Goal: Information Seeking & Learning: Compare options

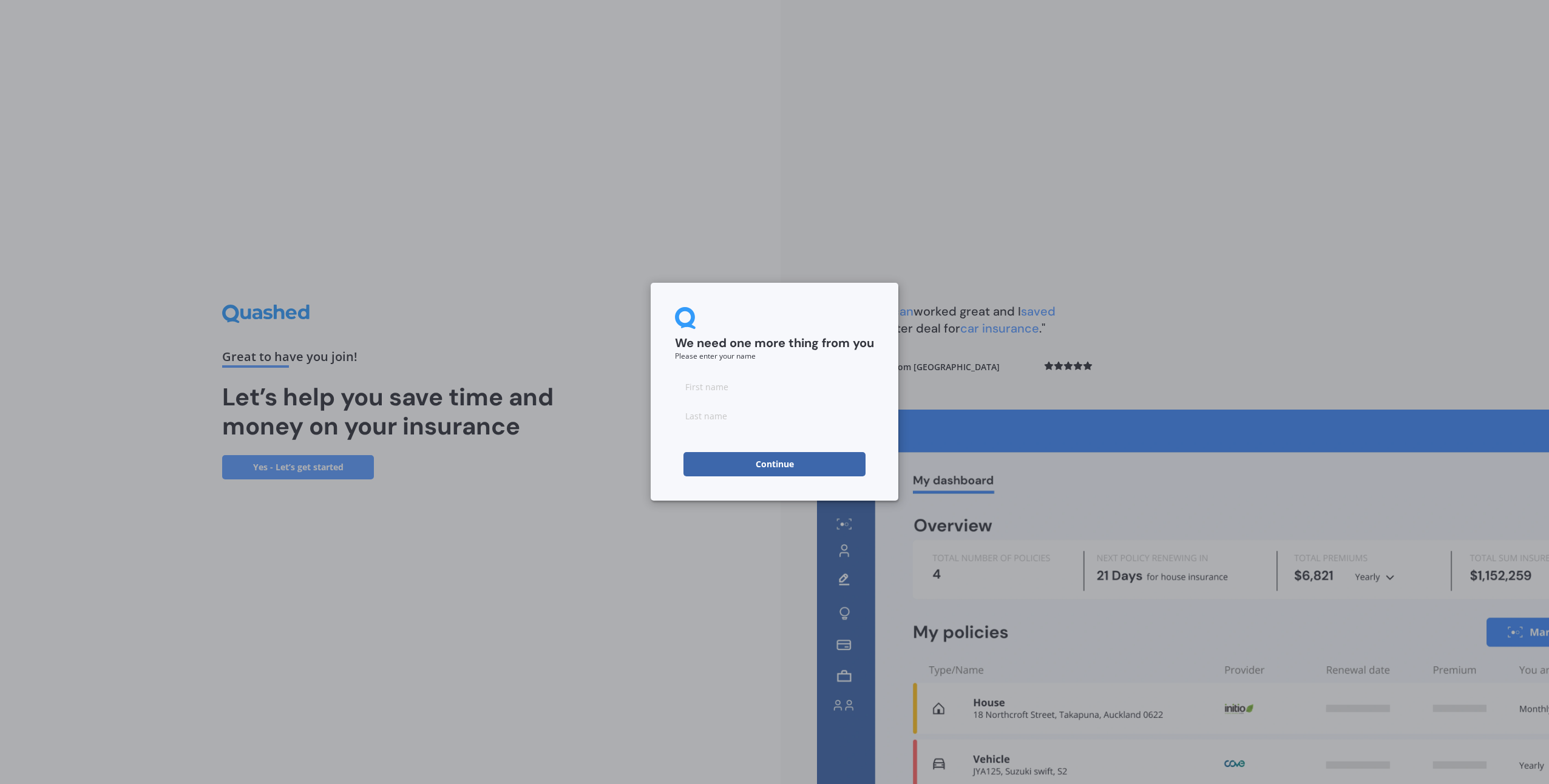
click at [763, 392] on input at bounding box center [775, 387] width 199 height 25
type input "[PERSON_NAME]"
click at [756, 468] on button "Continue" at bounding box center [774, 464] width 182 height 25
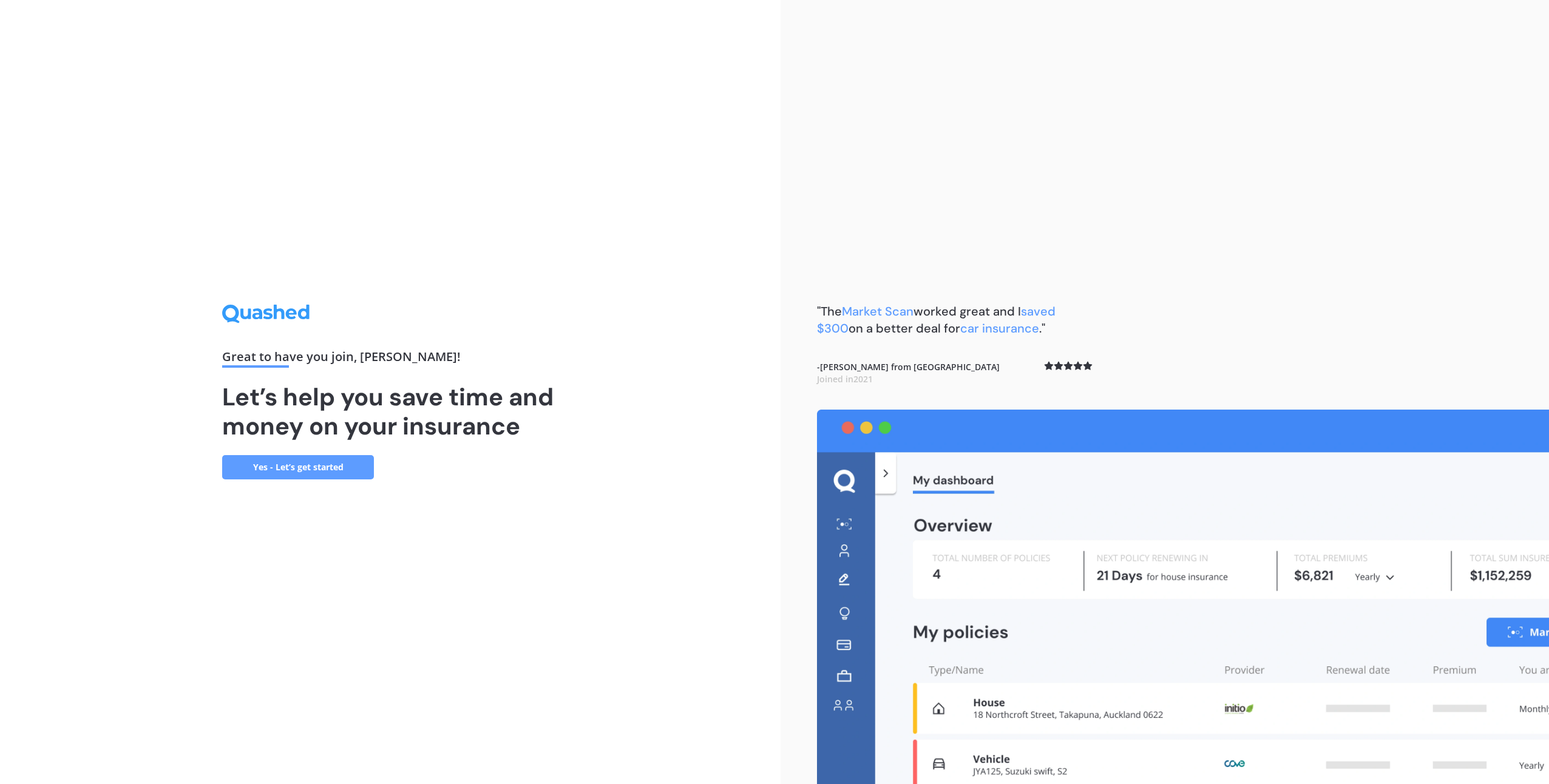
click at [276, 469] on link "Yes - Let’s get started" at bounding box center [298, 467] width 152 height 25
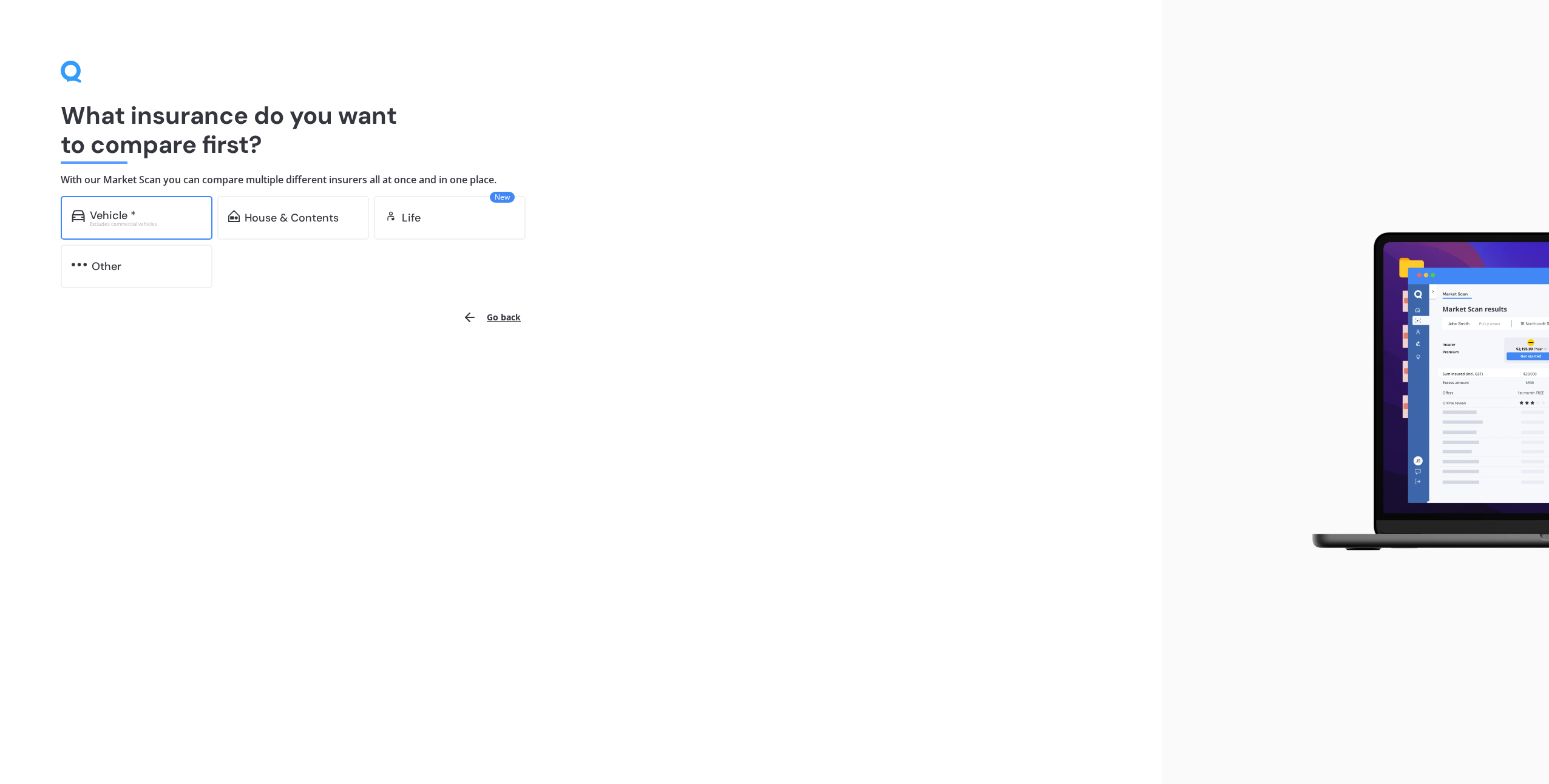
click at [156, 224] on div "Excludes commercial vehicles" at bounding box center [146, 224] width 112 height 5
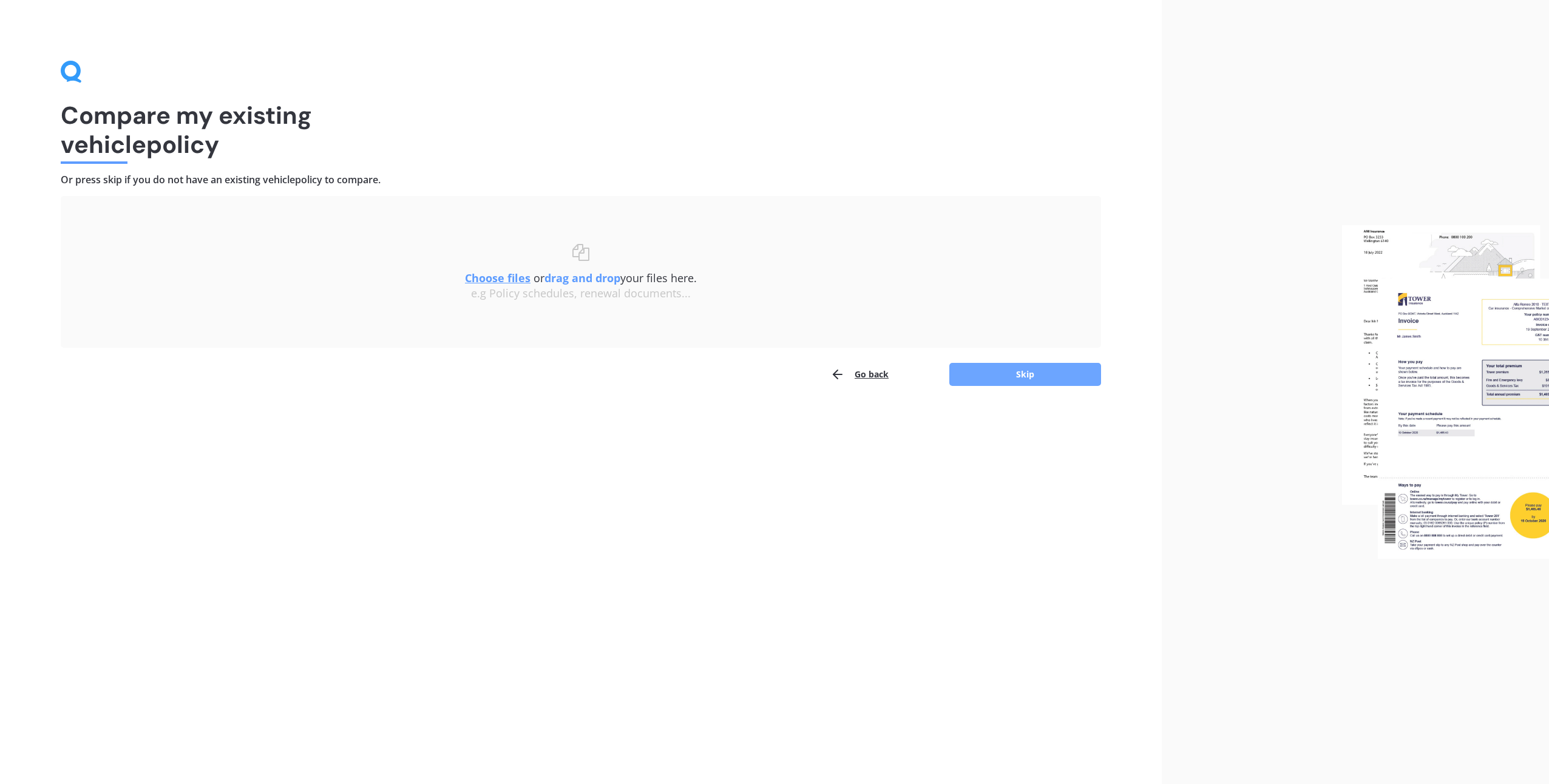
click at [992, 368] on button "Skip" at bounding box center [1025, 375] width 152 height 23
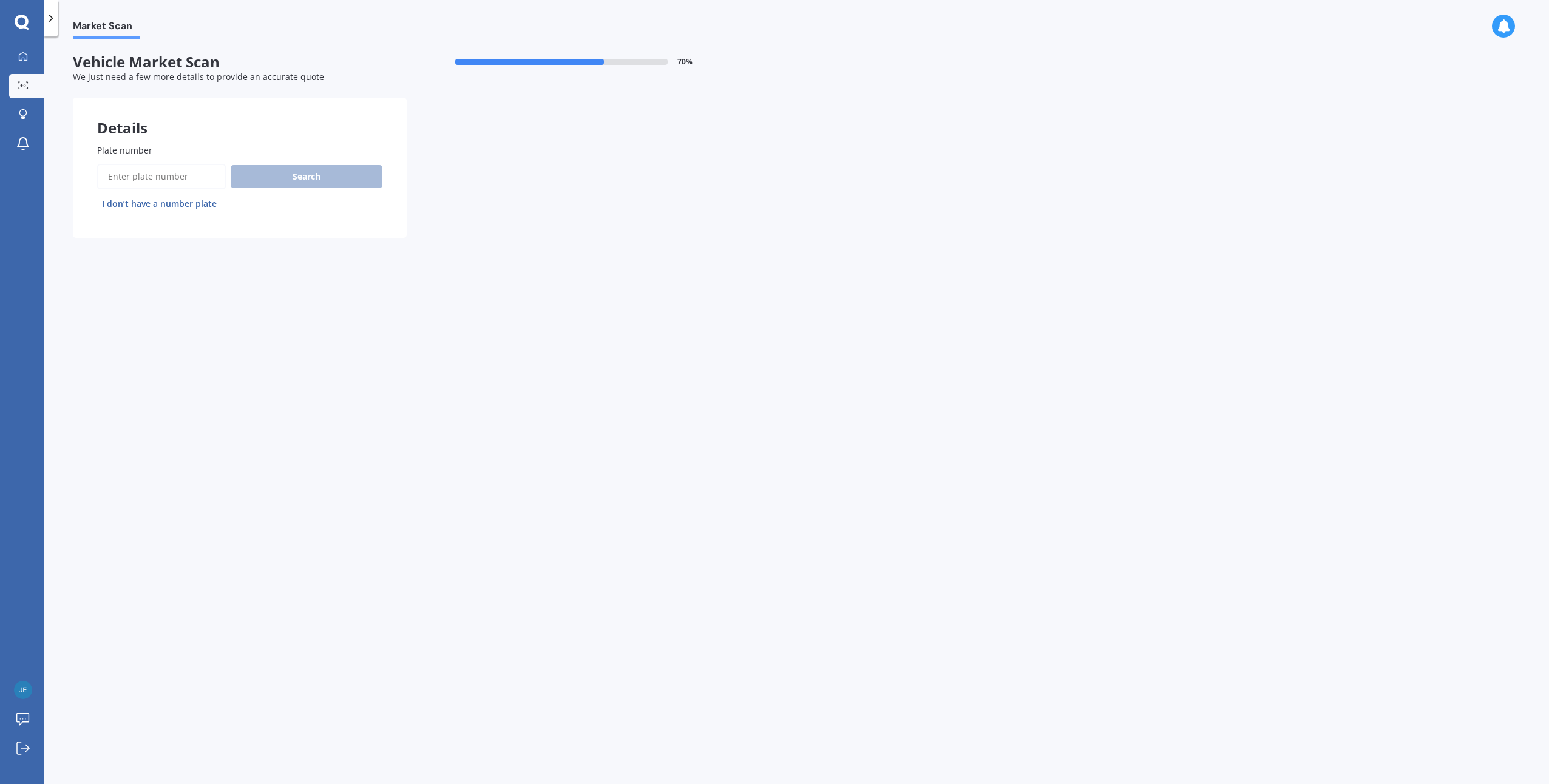
click at [204, 179] on input "Plate number" at bounding box center [161, 176] width 129 height 25
type input "BRUUSR"
click at [309, 171] on button "Search" at bounding box center [307, 177] width 152 height 23
select select "TOYOTA"
select select "HILUX"
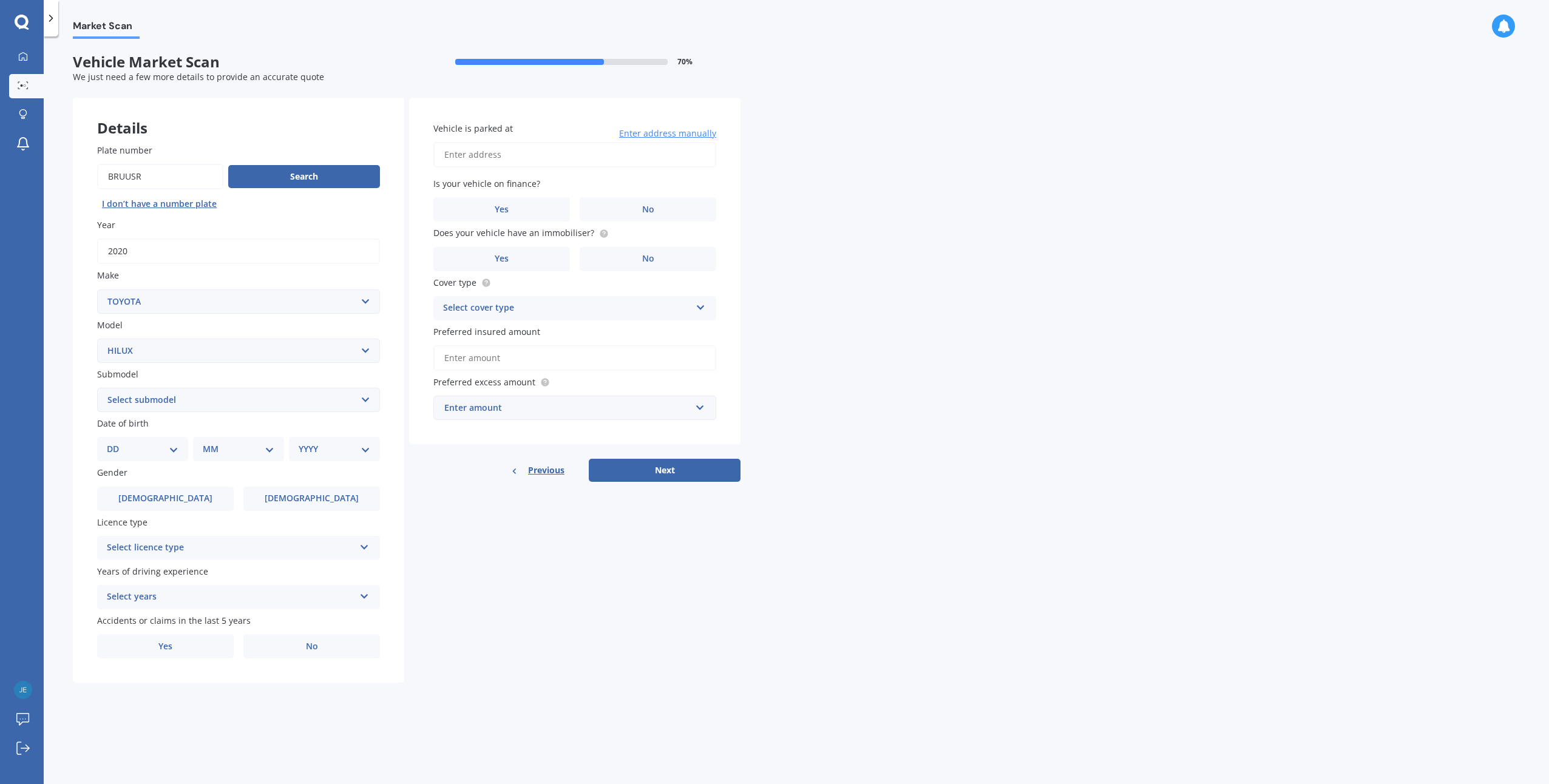
click at [368, 396] on select "Select submodel (All other) Diesel Diesel 4WD Petrol 4WD SR TD DC 2.8D/6AT/UT S…" at bounding box center [238, 400] width 283 height 25
select select "DIESEL 4WD"
click at [97, 388] on select "Select submodel (All other) Diesel Diesel 4WD Petrol 4WD SR TD DC 2.8D/6AT/UT S…" at bounding box center [238, 400] width 283 height 25
click at [175, 454] on select "DD 01 02 03 04 05 06 07 08 09 10 11 12 13 14 15 16 17 18 19 20 21 22 23 24 25 2…" at bounding box center [143, 449] width 72 height 14
select select "02"
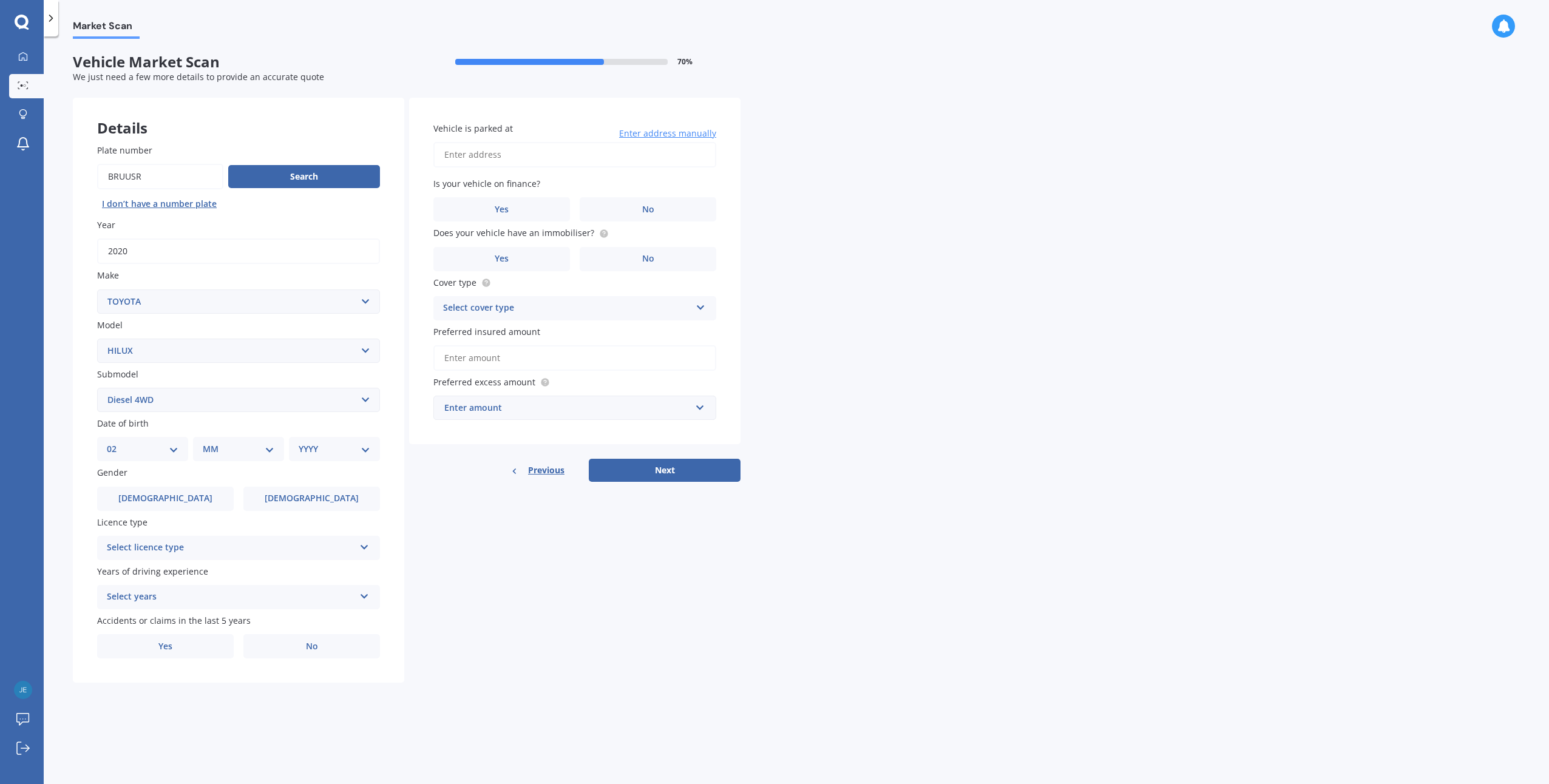
click at [117, 442] on select "DD 01 02 03 04 05 06 07 08 09 10 11 12 13 14 15 16 17 18 19 20 21 22 23 24 25 2…" at bounding box center [143, 449] width 72 height 14
click at [266, 452] on select "MM 01 02 03 04 05 06 07 08 09 10 11 12" at bounding box center [241, 449] width 67 height 14
select select "10"
click at [208, 442] on select "MM 01 02 03 04 05 06 07 08 09 10 11 12" at bounding box center [241, 449] width 67 height 14
click at [333, 446] on select "YYYY 2025 2024 2023 2022 2021 2020 2019 2018 2017 2016 2015 2014 2013 2012 2011…" at bounding box center [332, 449] width 67 height 14
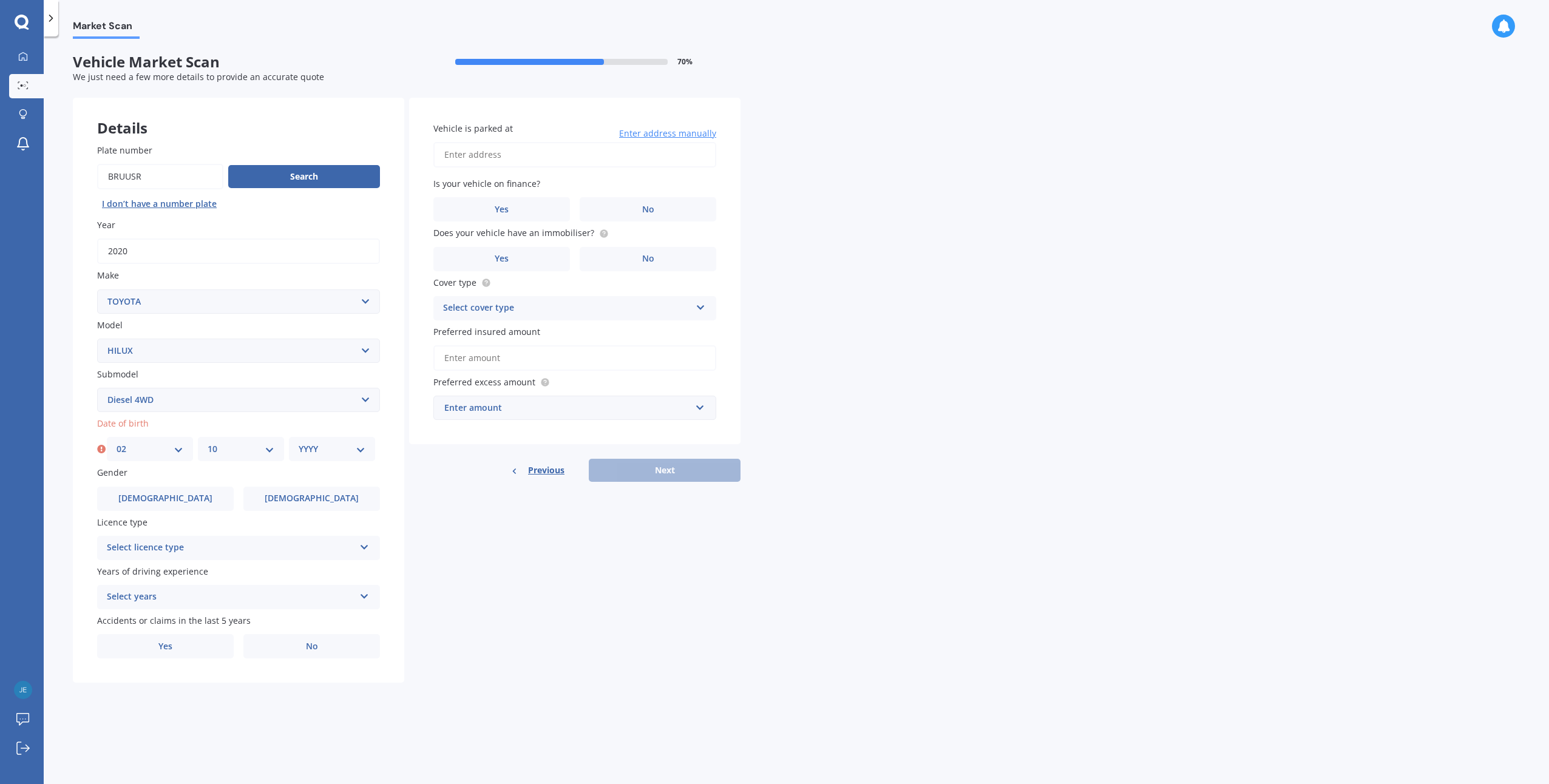
select select "1967"
click at [298, 442] on select "YYYY 2025 2024 2023 2022 2021 2020 2019 2018 2017 2016 2015 2014 2013 2012 2011…" at bounding box center [332, 449] width 67 height 14
click at [287, 498] on label "[DEMOGRAPHIC_DATA]" at bounding box center [312, 499] width 137 height 25
click at [0, 0] on input "[DEMOGRAPHIC_DATA]" at bounding box center [0, 0] width 0 height 0
click at [364, 538] on div "Select licence type NZ Full NZ Restricted NZ Learners [GEOGRAPHIC_DATA] [GEOGRA…" at bounding box center [238, 548] width 283 height 25
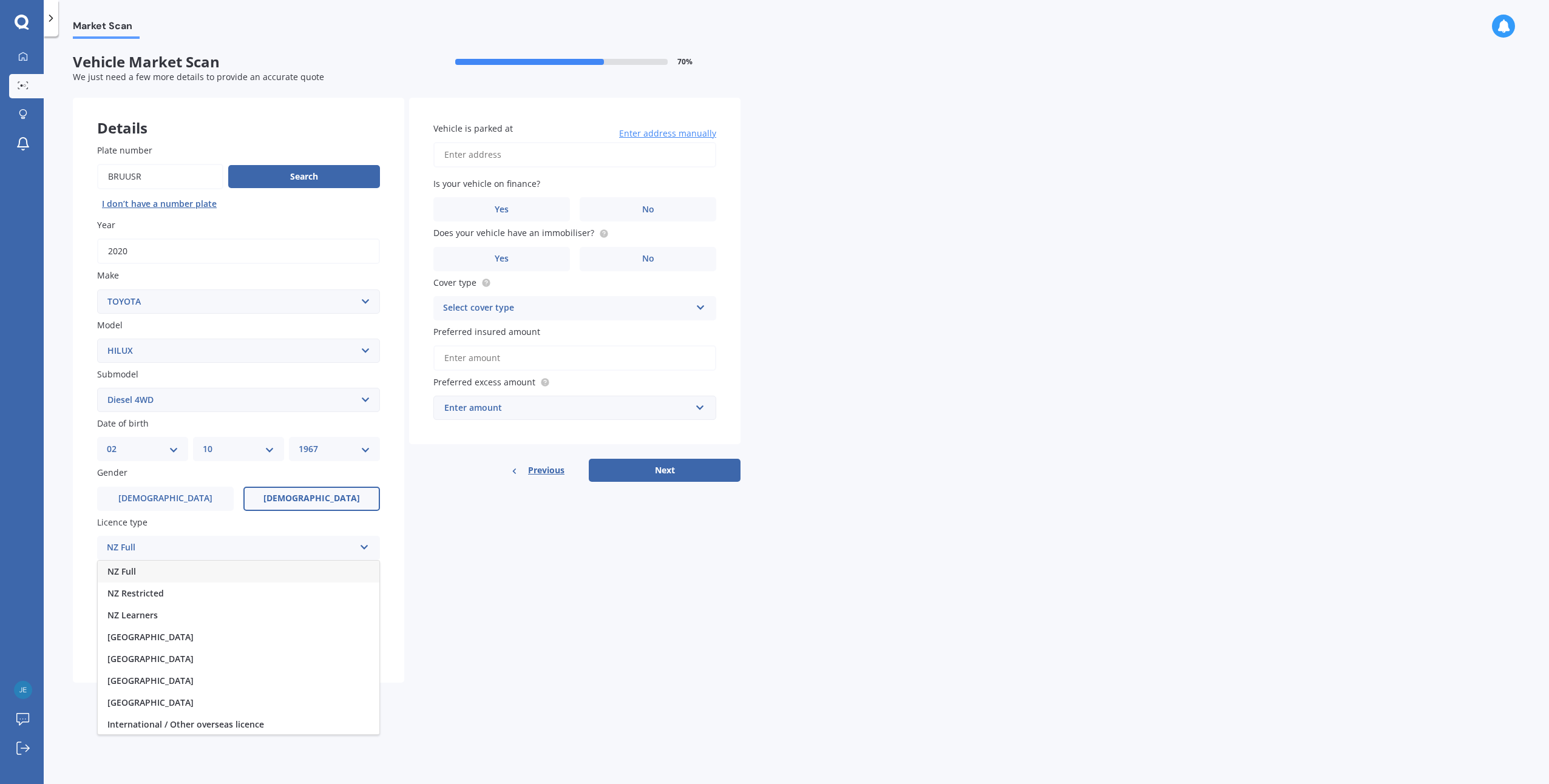
click at [326, 562] on div "NZ Full" at bounding box center [238, 572] width 282 height 22
click at [365, 602] on div "Select years 5 or more years 4 years 3 years 2 years 1 year" at bounding box center [238, 597] width 283 height 25
click at [314, 620] on div "5 or more years" at bounding box center [238, 621] width 282 height 22
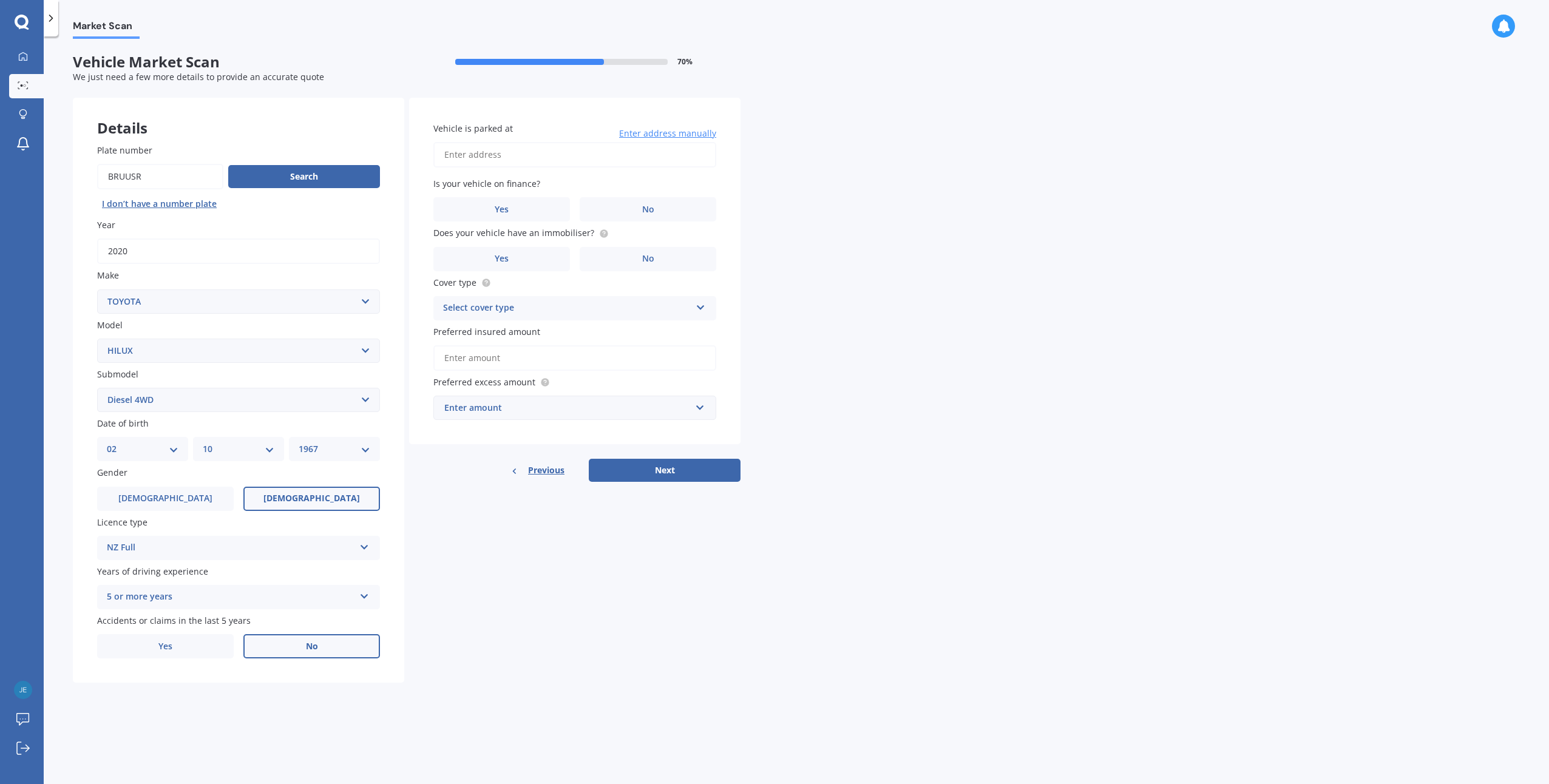
click at [298, 646] on label "No" at bounding box center [312, 646] width 137 height 25
click at [0, 0] on input "No" at bounding box center [0, 0] width 0 height 0
click at [532, 154] on input "Vehicle is parked at" at bounding box center [575, 154] width 283 height 25
type input "[STREET_ADDRESS][PERSON_NAME]"
click at [644, 205] on span "No" at bounding box center [649, 209] width 12 height 10
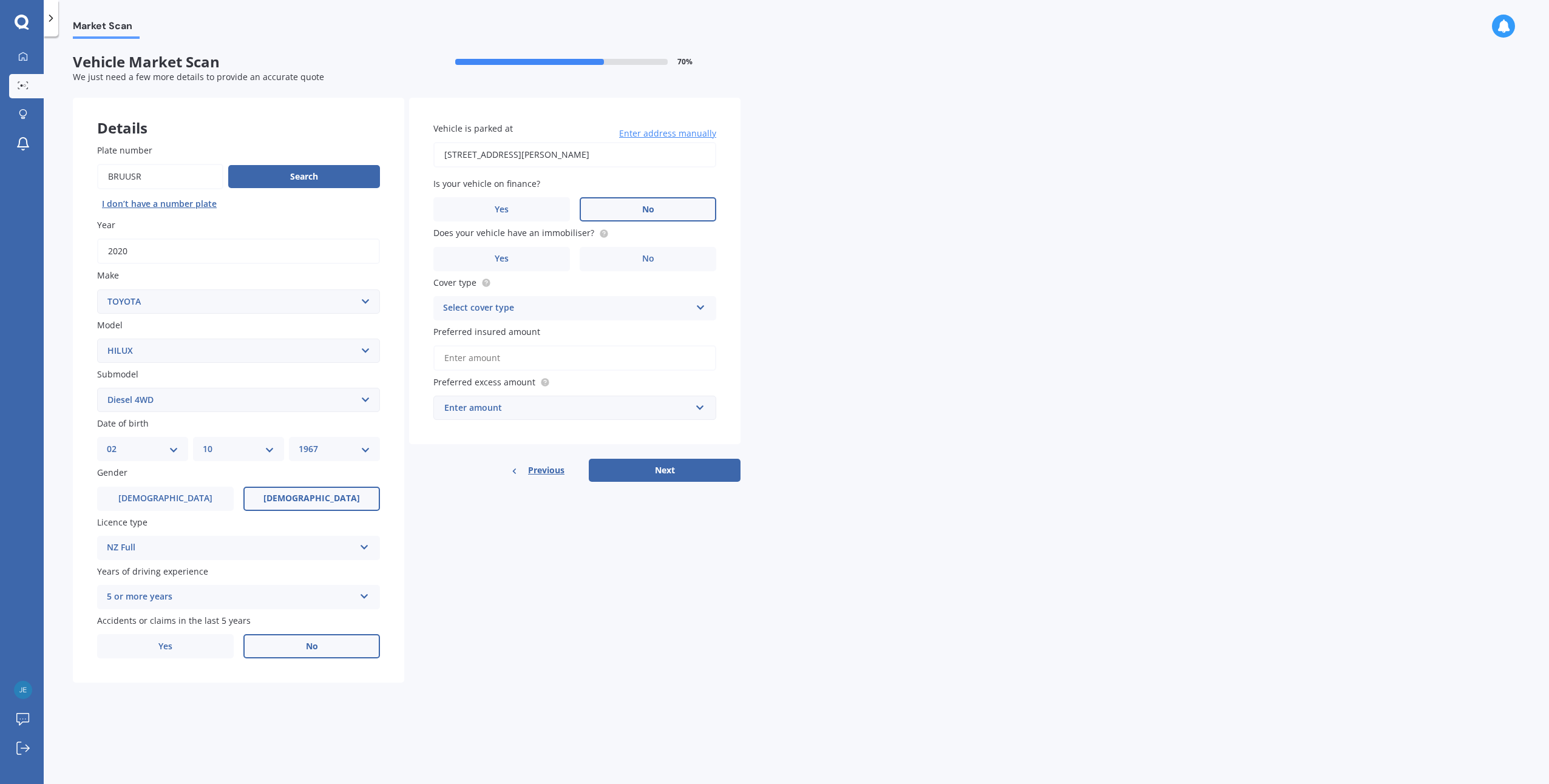
click at [0, 0] on input "No" at bounding box center [0, 0] width 0 height 0
click at [535, 253] on label "Yes" at bounding box center [502, 259] width 137 height 25
click at [0, 0] on input "Yes" at bounding box center [0, 0] width 0 height 0
click at [700, 310] on icon at bounding box center [700, 305] width 10 height 8
click at [629, 330] on div "Comprehensive" at bounding box center [575, 332] width 282 height 22
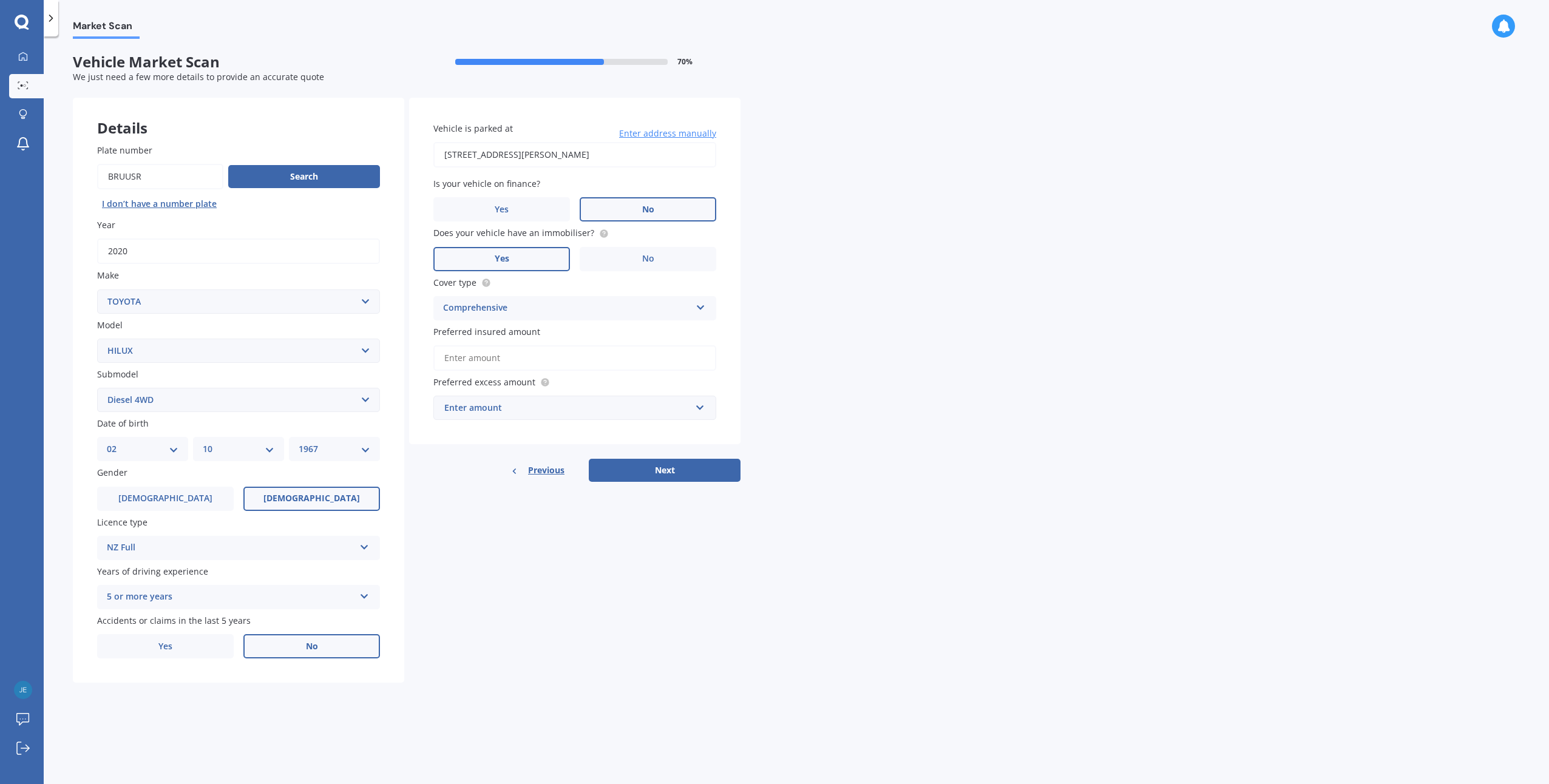
click at [627, 359] on input "Preferred insured amount" at bounding box center [575, 358] width 283 height 25
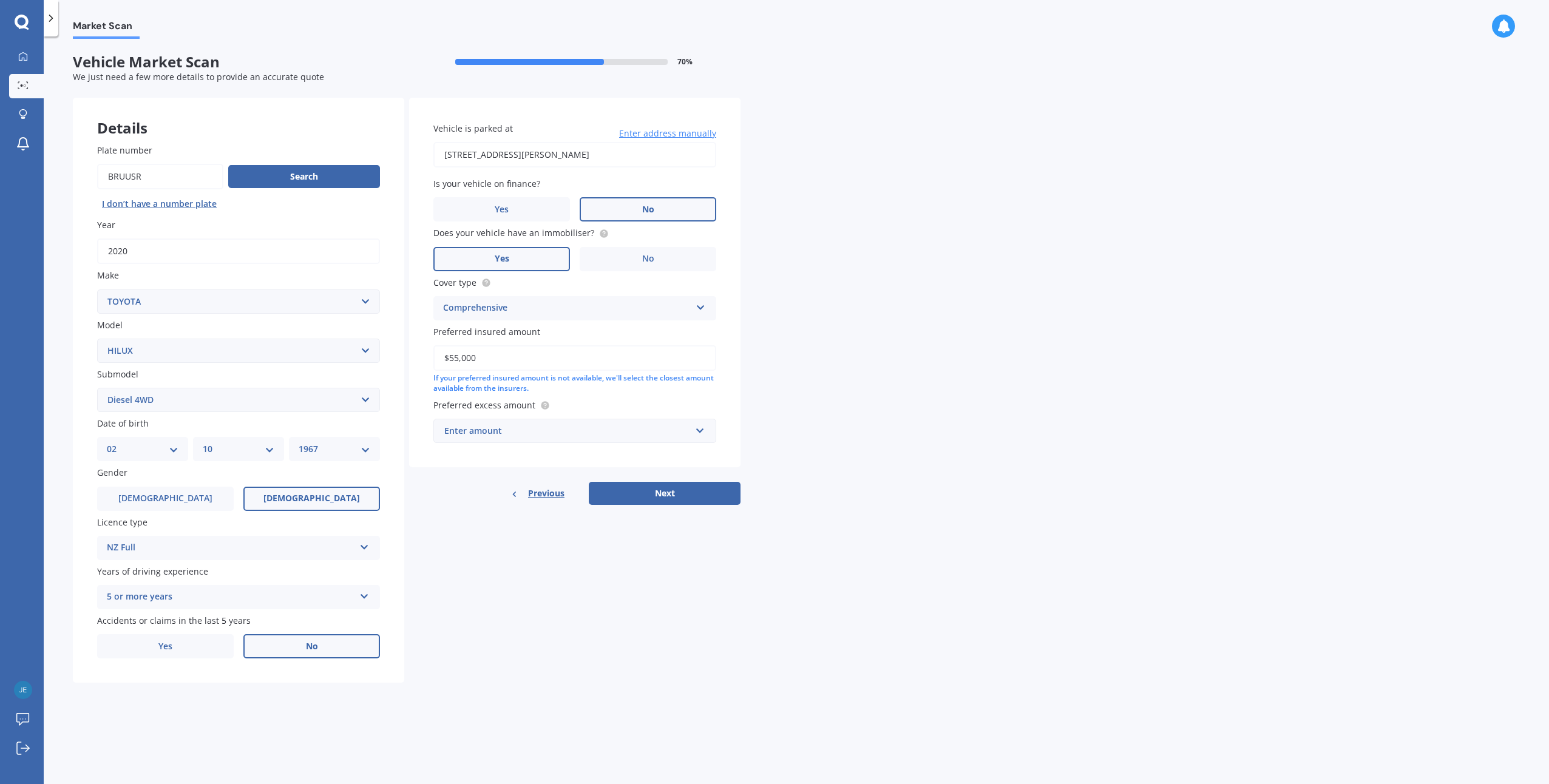
type input "$55,000"
click at [702, 428] on input "text" at bounding box center [571, 431] width 272 height 23
click at [614, 482] on div "$400" at bounding box center [575, 476] width 282 height 23
click at [680, 500] on button "Next" at bounding box center [665, 493] width 152 height 23
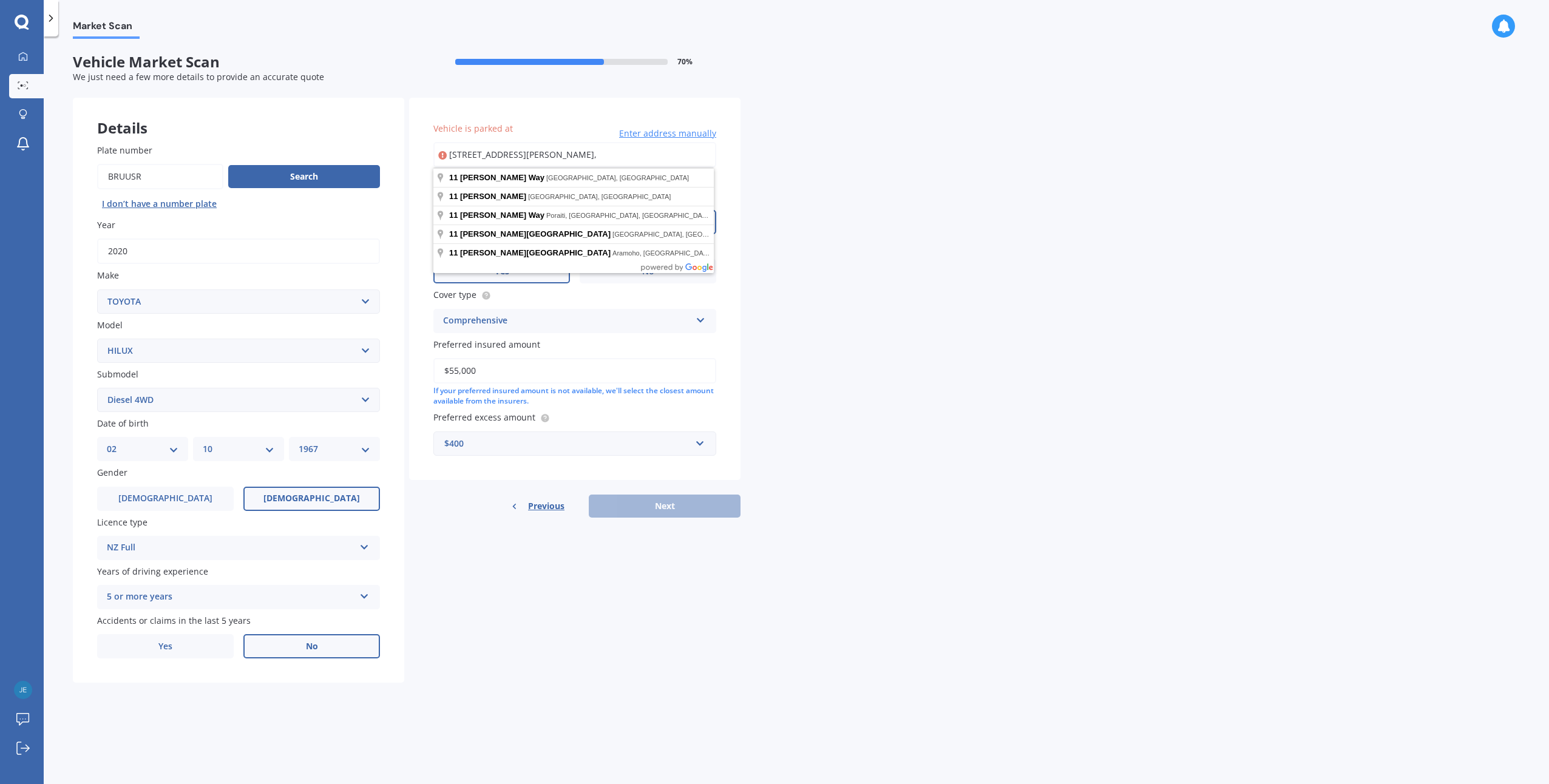
click at [403, 199] on div "Plate number Search I don’t have a number plate Year [DATE] Make Select make AC…" at bounding box center [239, 401] width 332 height 564
click at [513, 163] on input "[STREET_ADDRESS][PERSON_NAME]," at bounding box center [575, 154] width 283 height 25
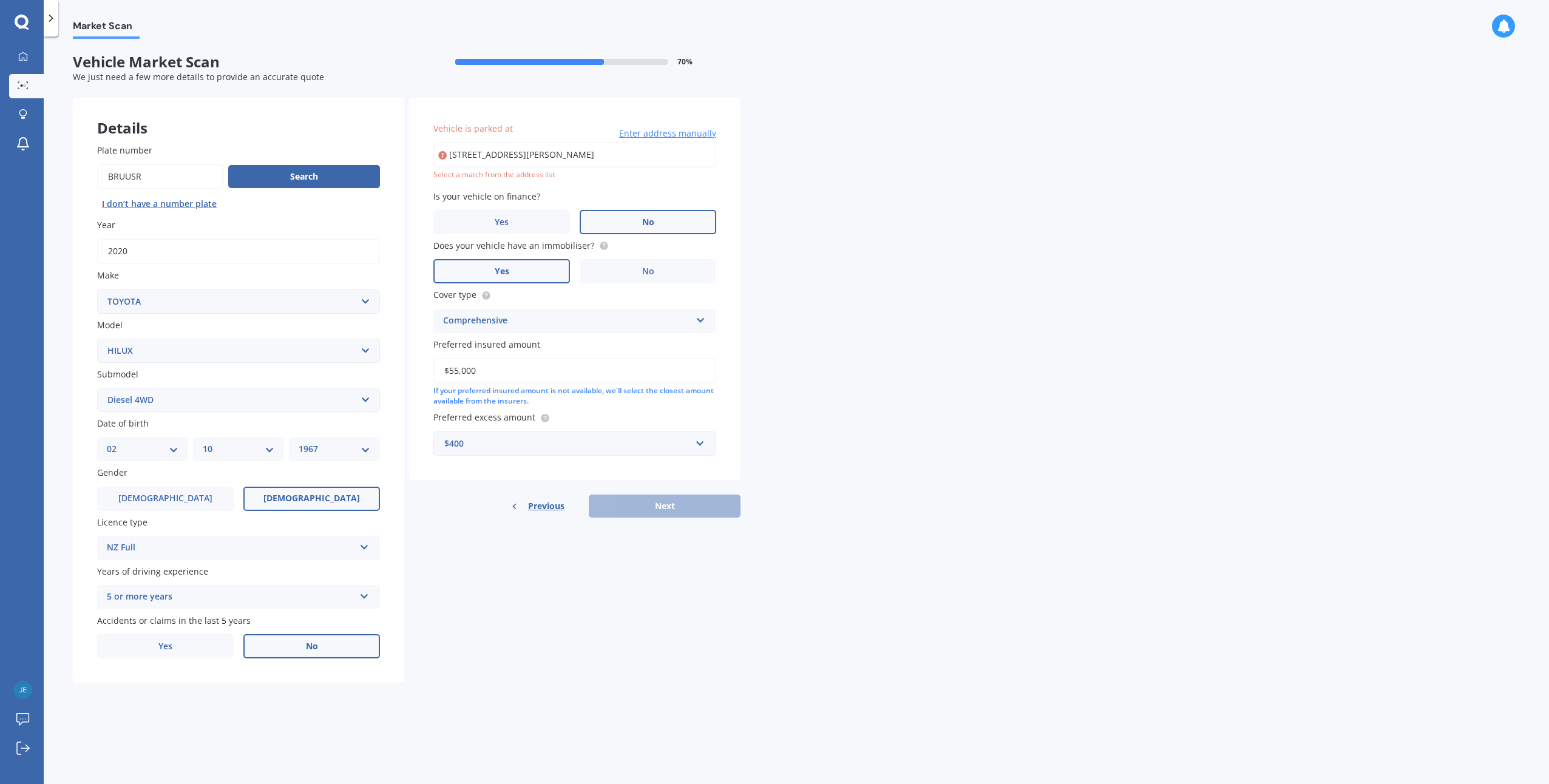
click at [406, 194] on div "Details Plate number Search I don’t have a number plate Year [DATE] Make Select…" at bounding box center [407, 390] width 668 height 585
click at [504, 154] on input "[STREET_ADDRESS][PERSON_NAME]" at bounding box center [575, 154] width 283 height 25
type input "[STREET_ADDRESS][PERSON_NAME][PERSON_NAME][PERSON_NAME]"
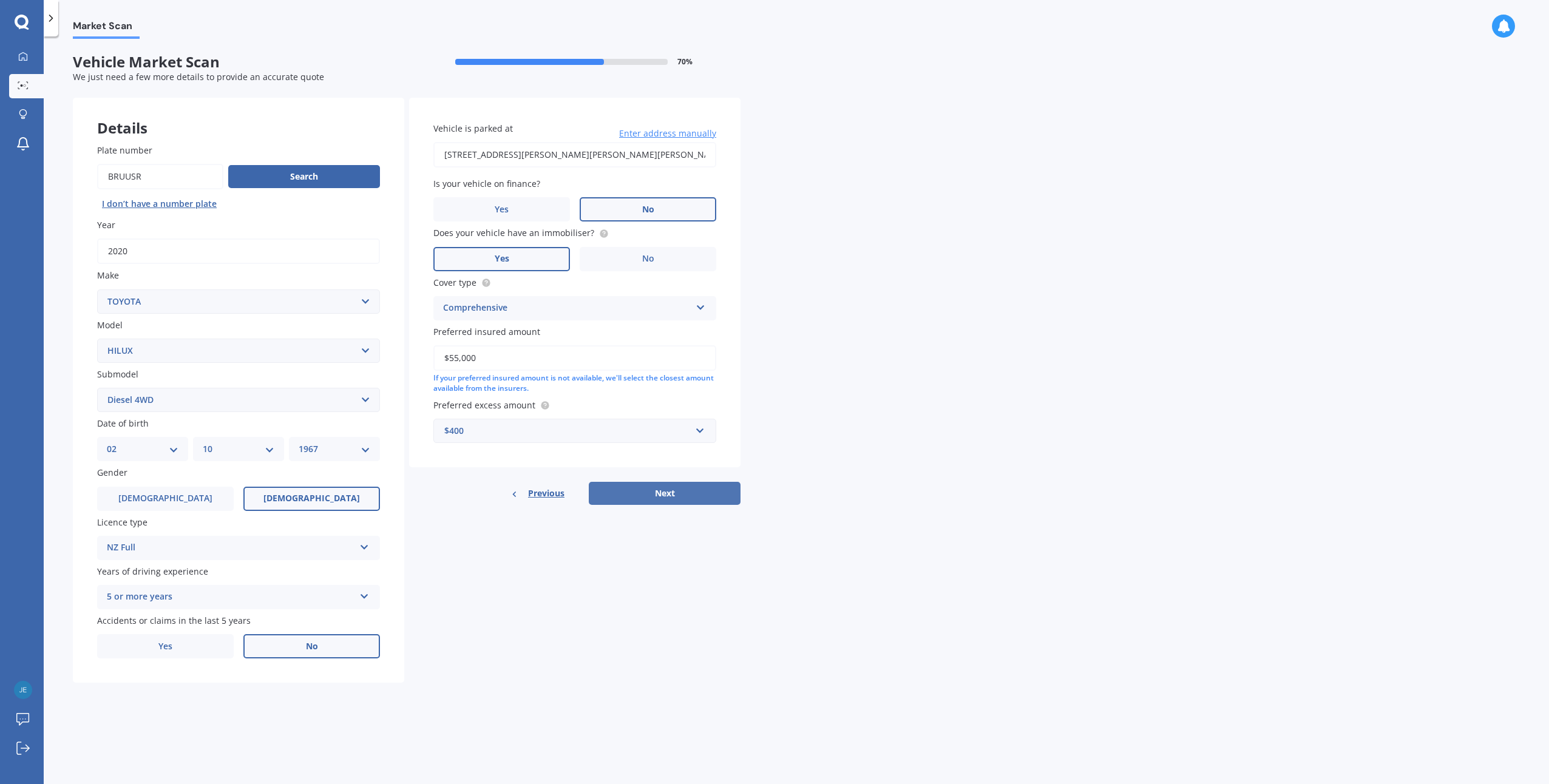
click at [670, 491] on button "Next" at bounding box center [665, 493] width 152 height 23
select select "02"
select select "10"
select select "1967"
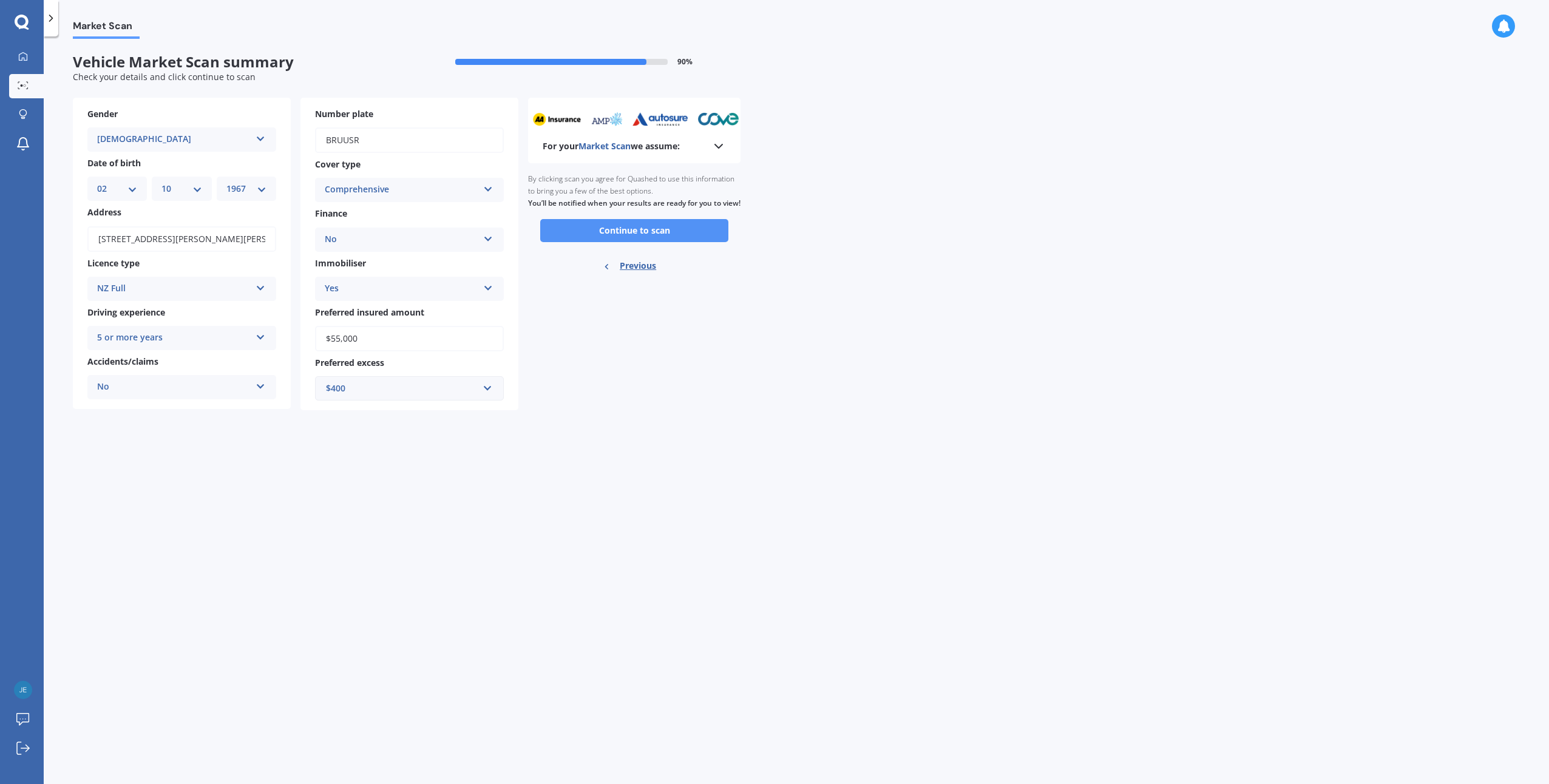
click at [628, 242] on button "Continue to scan" at bounding box center [634, 231] width 188 height 23
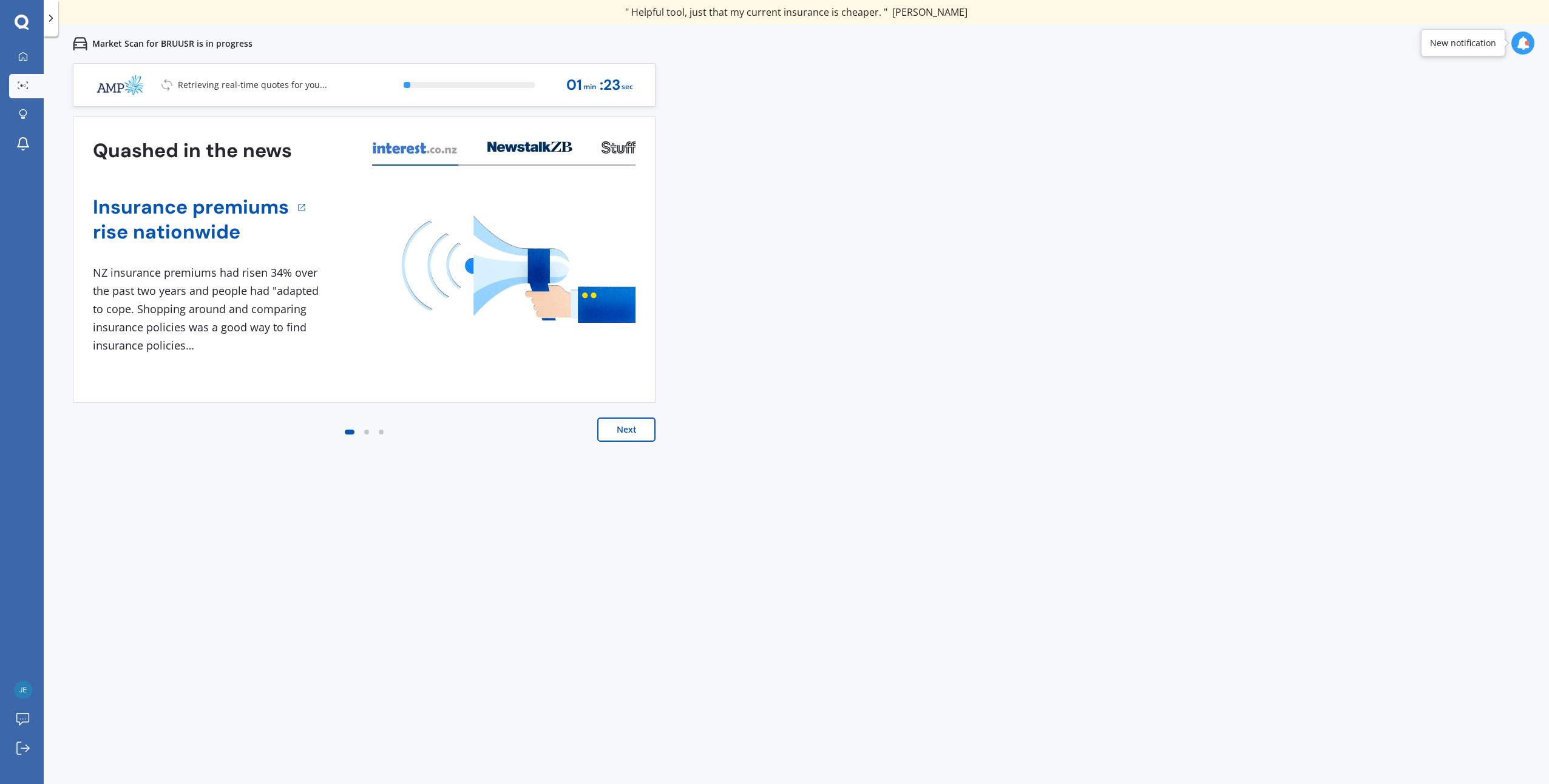
click at [635, 431] on button "Next" at bounding box center [626, 430] width 58 height 25
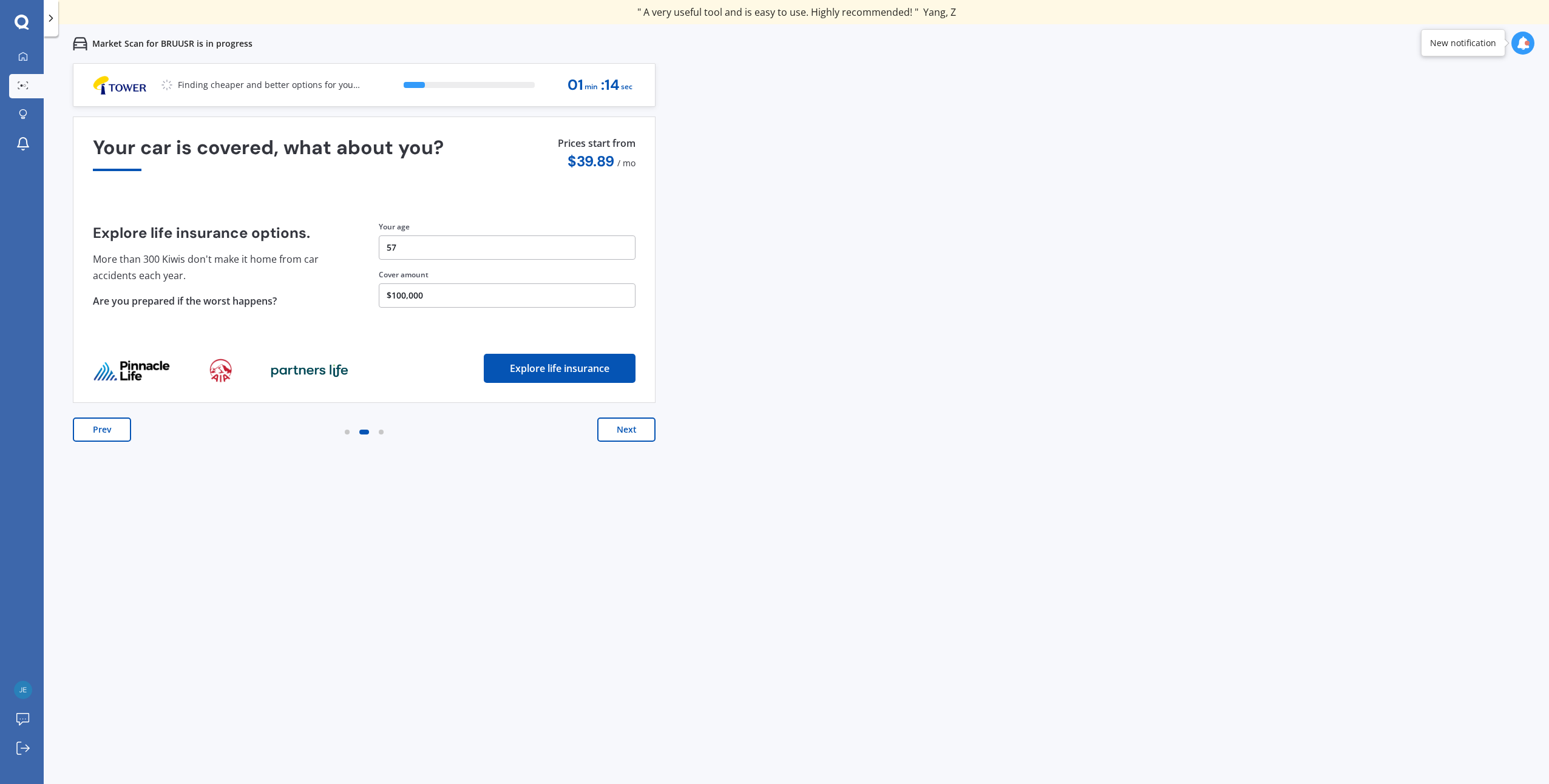
click at [628, 435] on button "Next" at bounding box center [626, 430] width 58 height 25
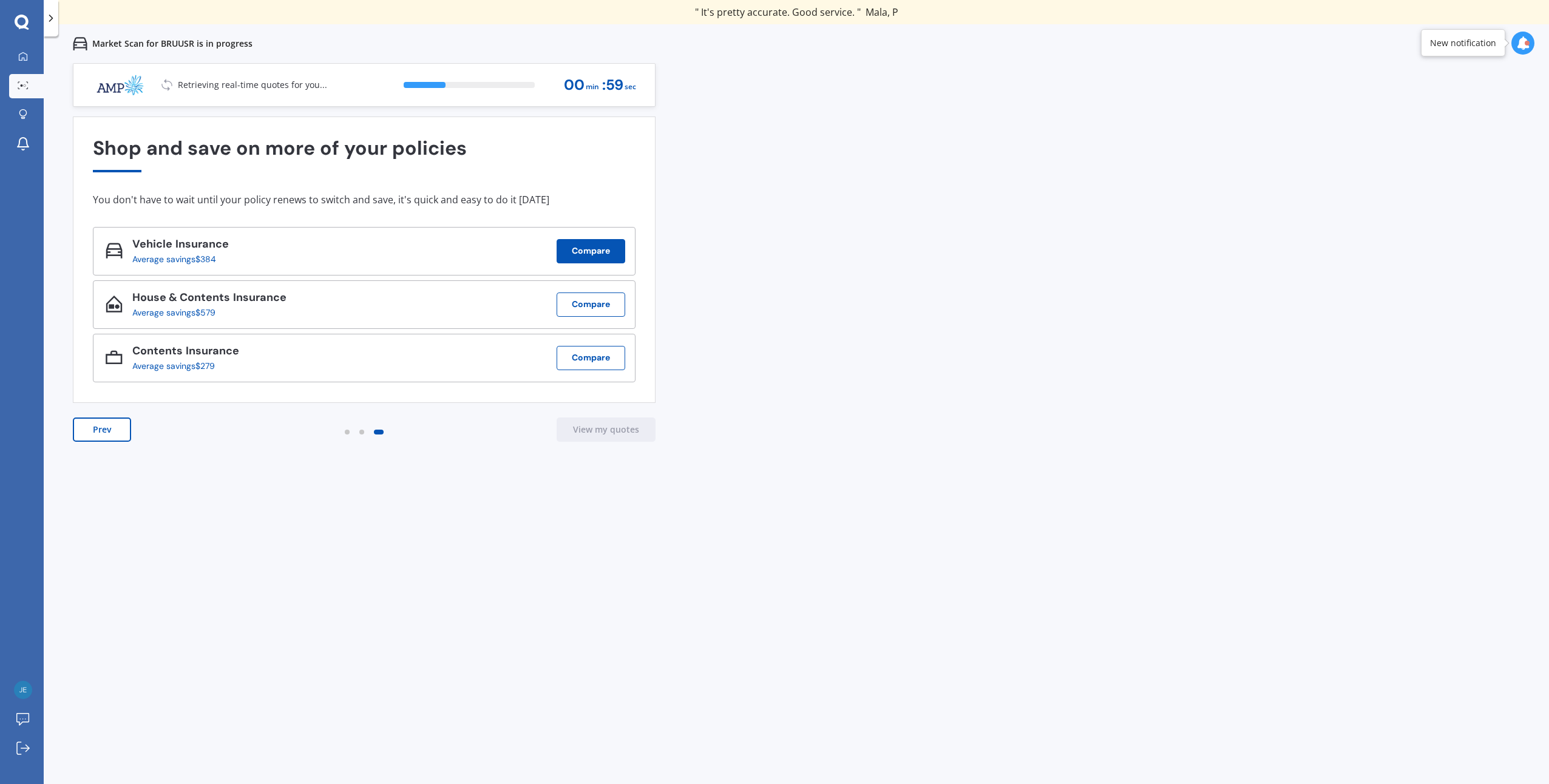
click at [596, 255] on button "Compare" at bounding box center [591, 251] width 68 height 25
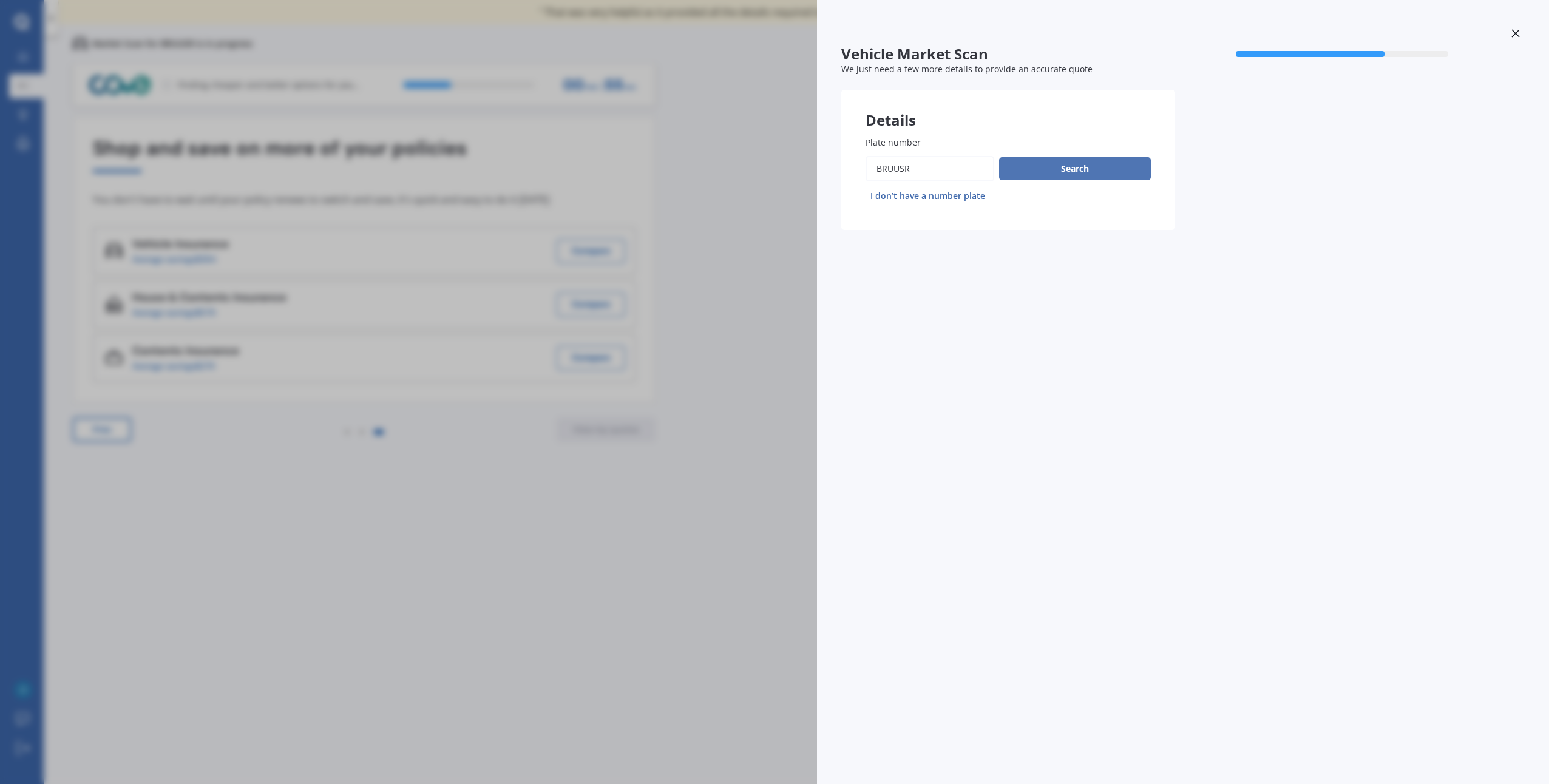
click at [1048, 175] on button "Search" at bounding box center [1075, 169] width 152 height 23
select select "TOYOTA"
select select "HILUX"
select select "02"
select select "10"
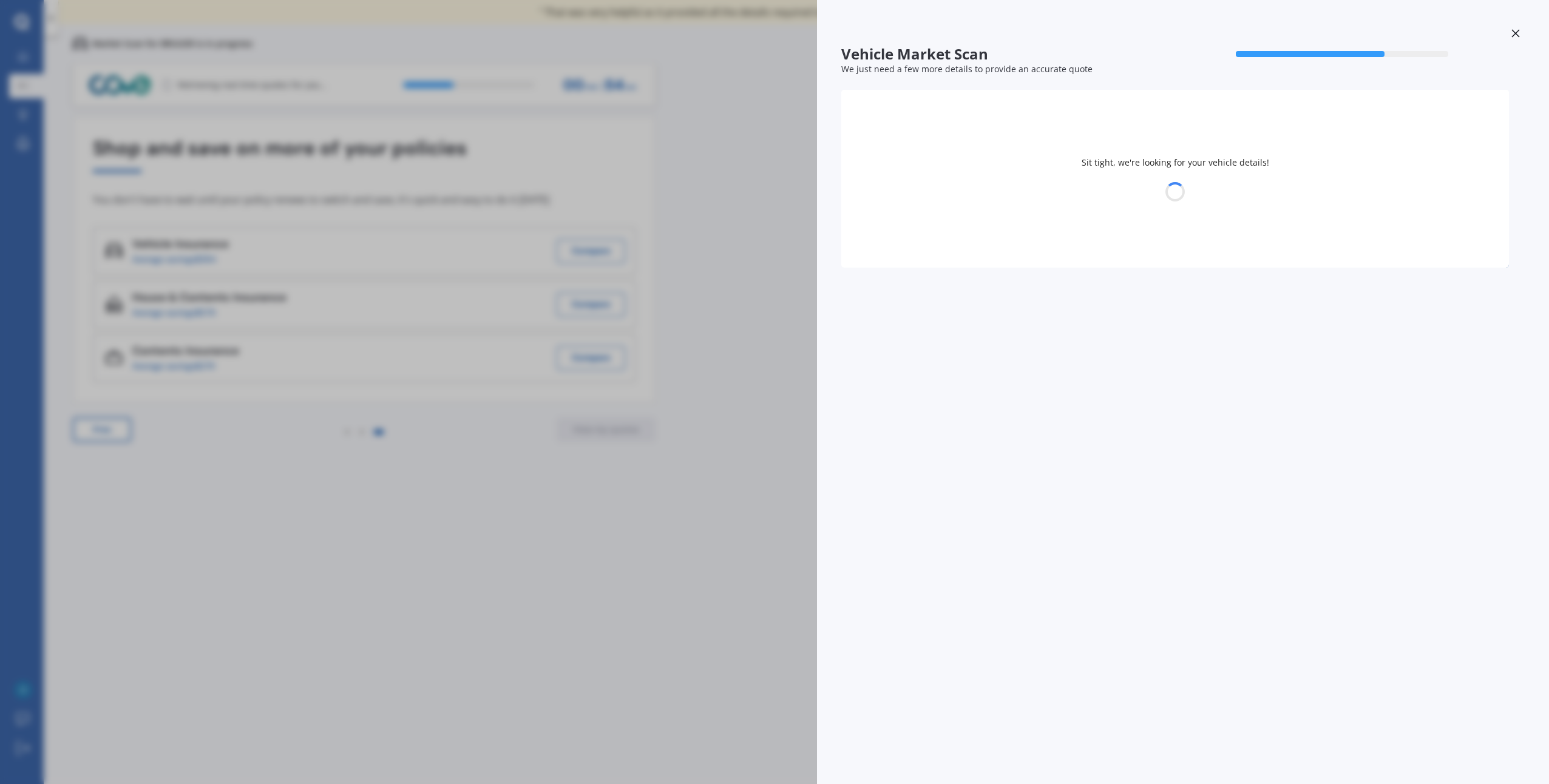
select select "1967"
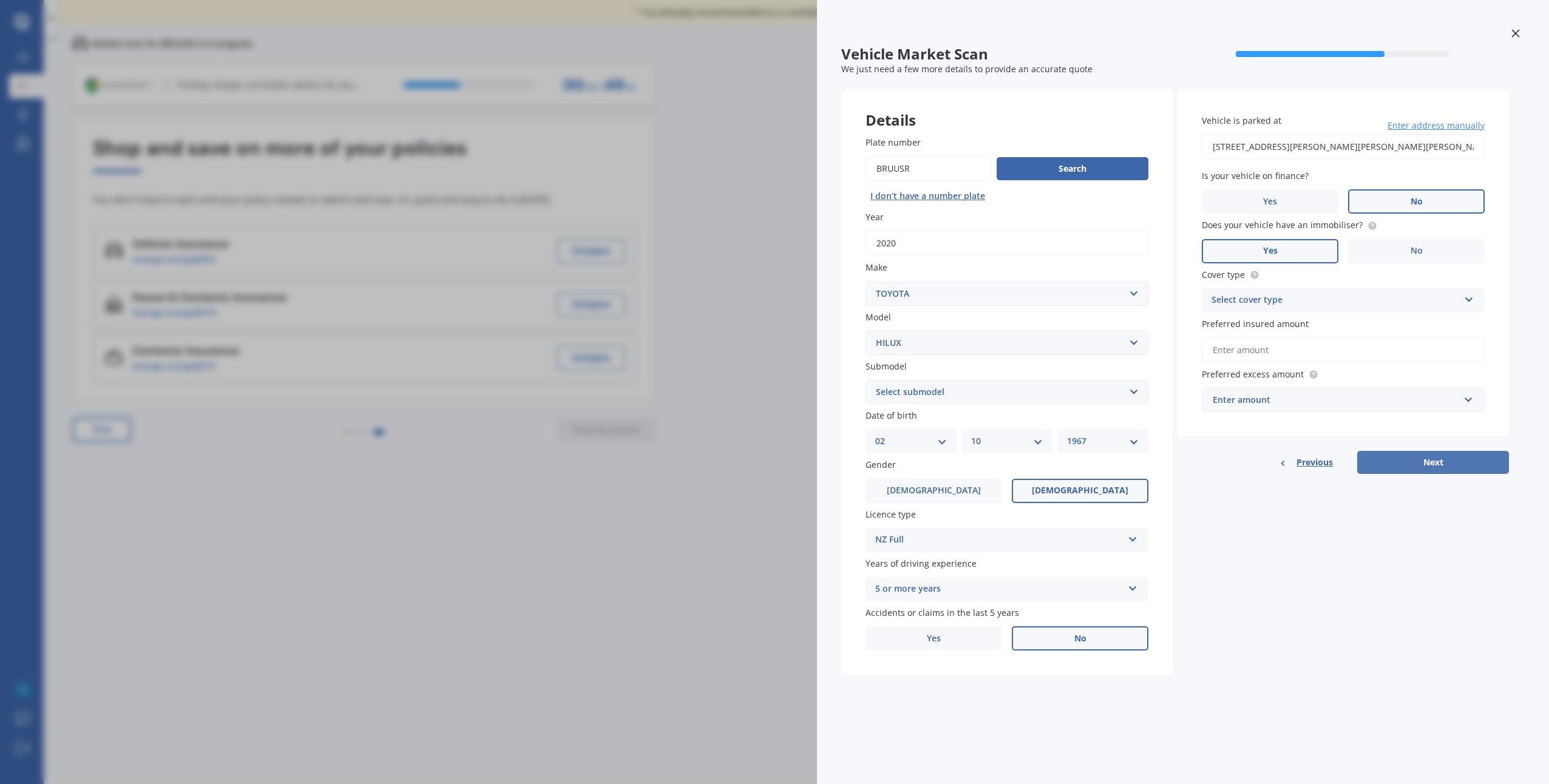
click at [1455, 463] on button "Next" at bounding box center [1433, 463] width 152 height 23
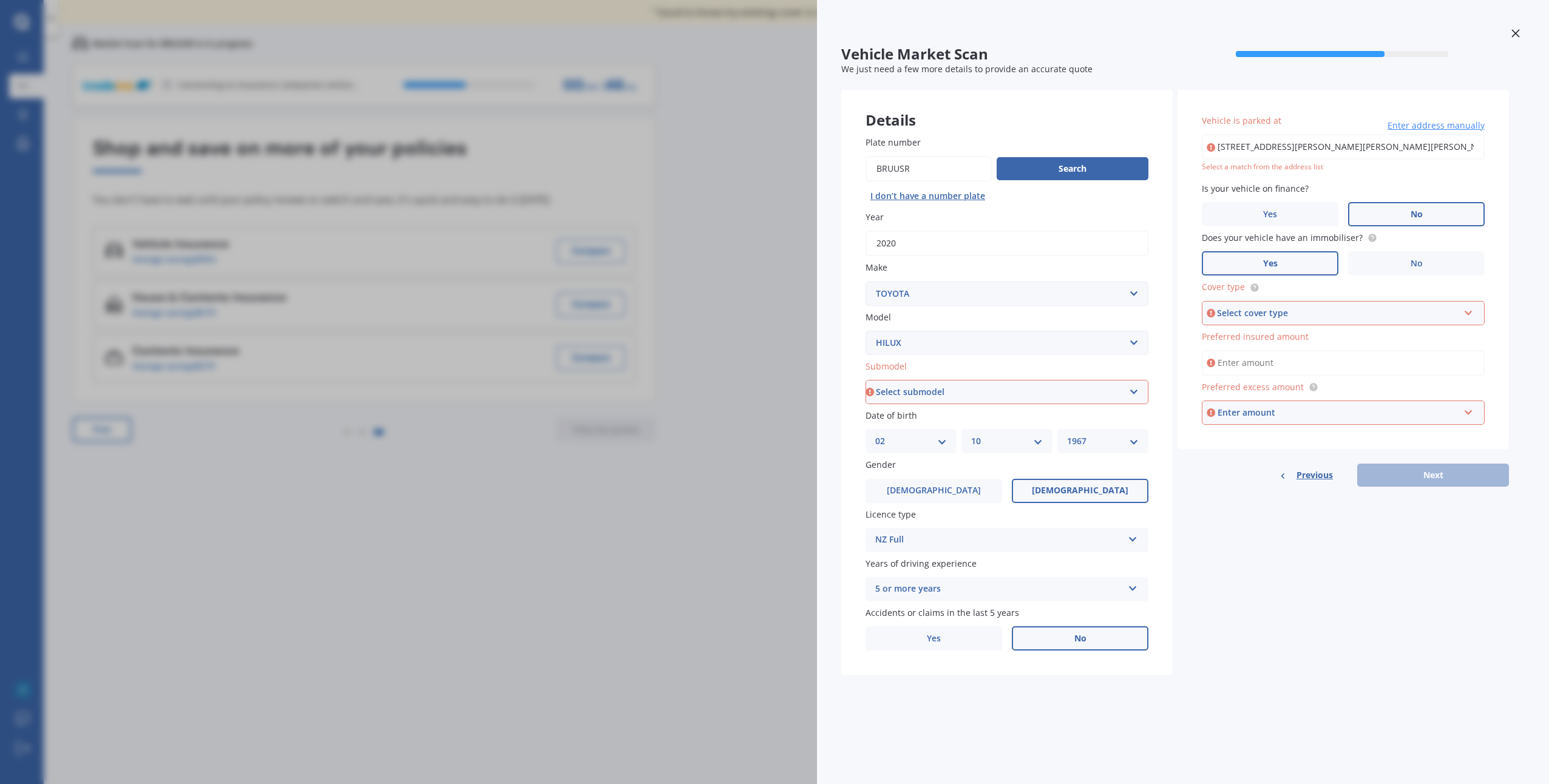
click at [1463, 316] on div "Select cover type Comprehensive Third Party, Fire & Theft Third Party" at bounding box center [1344, 313] width 283 height 25
click at [1357, 345] on div "Comprehensive" at bounding box center [1343, 336] width 281 height 22
click at [1445, 366] on input "Preferred insured amount" at bounding box center [1344, 362] width 283 height 25
type input "$55,000"
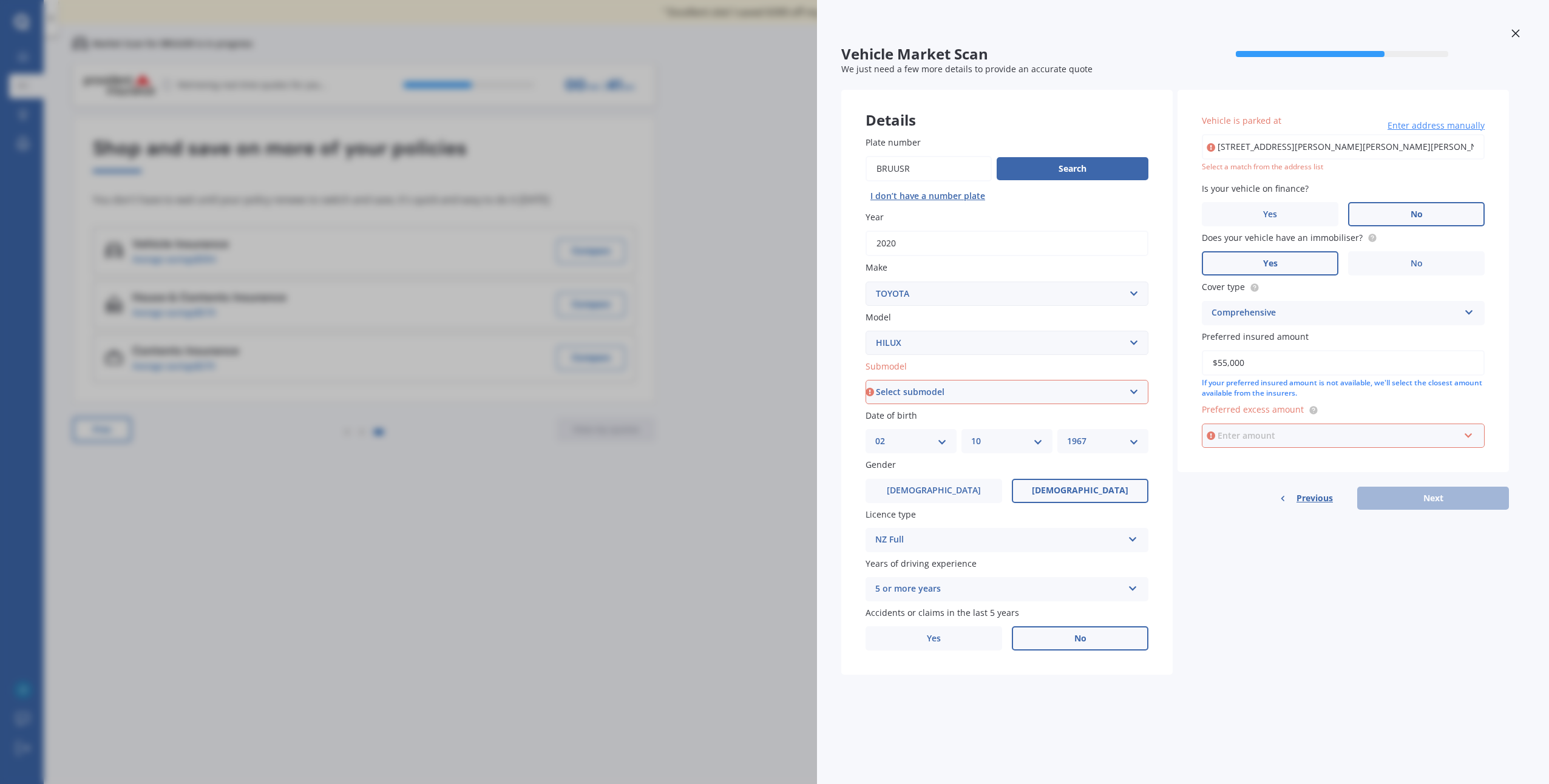
click at [1471, 435] on input "text" at bounding box center [1339, 436] width 272 height 23
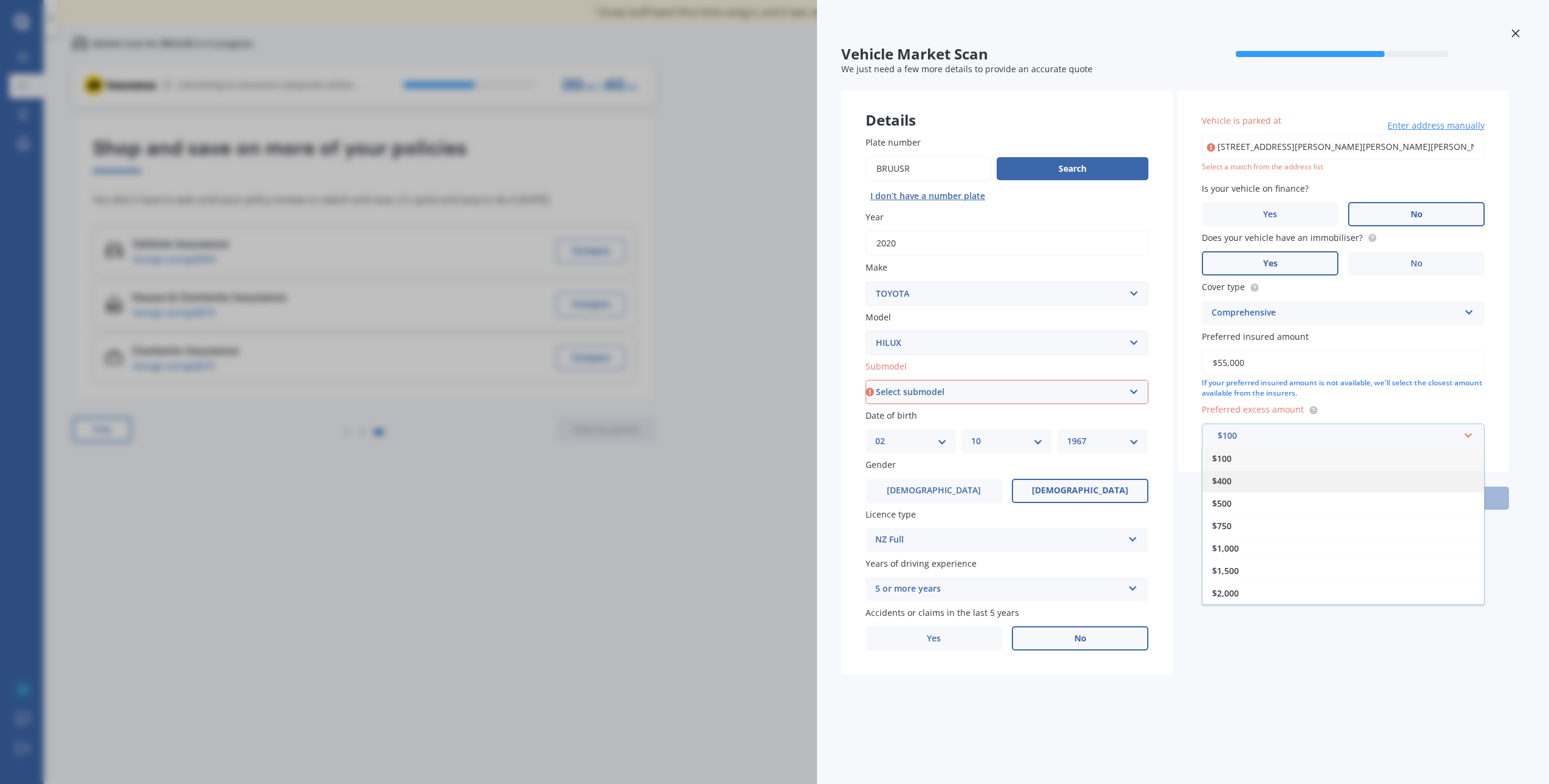
click at [1355, 487] on div "$400" at bounding box center [1344, 480] width 282 height 23
click at [1427, 499] on div "Previous Next" at bounding box center [1344, 498] width 332 height 23
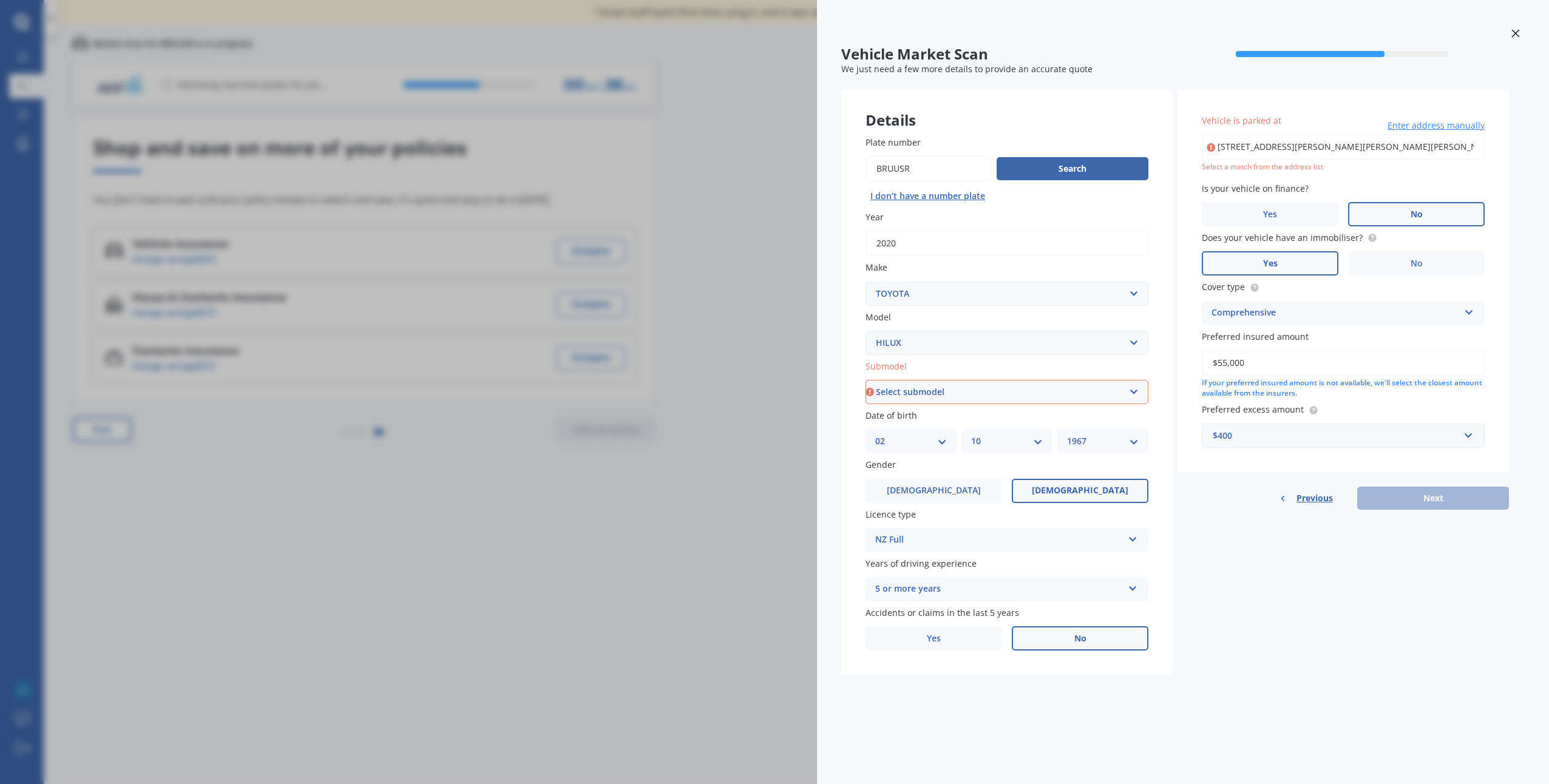
click at [1366, 145] on input "[STREET_ADDRESS][PERSON_NAME][PERSON_NAME][PERSON_NAME]" at bounding box center [1344, 147] width 283 height 25
type input "[STREET_ADDRESS][PERSON_NAME][PERSON_NAME][PERSON_NAME]"
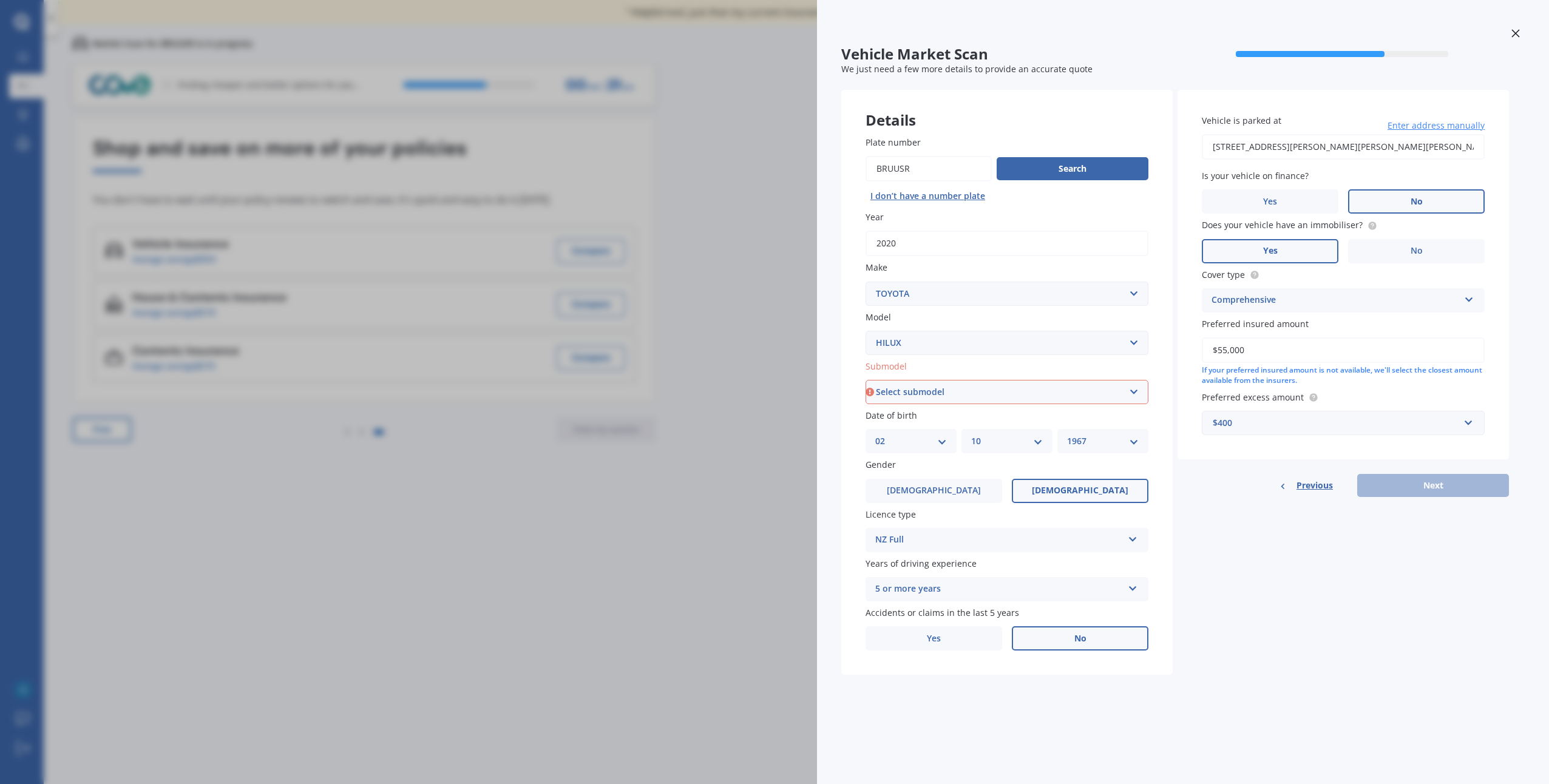
click at [1133, 394] on select "Select submodel (All other) Diesel Diesel 4WD Petrol 4WD SR TD DC 2.8D/6AT/UT S…" at bounding box center [1007, 392] width 283 height 25
select select "DIESEL 4WD"
click at [866, 380] on select "Select submodel (All other) Diesel Diesel 4WD Petrol 4WD SR TD DC 2.8D/6AT/UT S…" at bounding box center [1007, 392] width 283 height 25
click at [1411, 489] on button "Next" at bounding box center [1433, 485] width 152 height 23
select select "02"
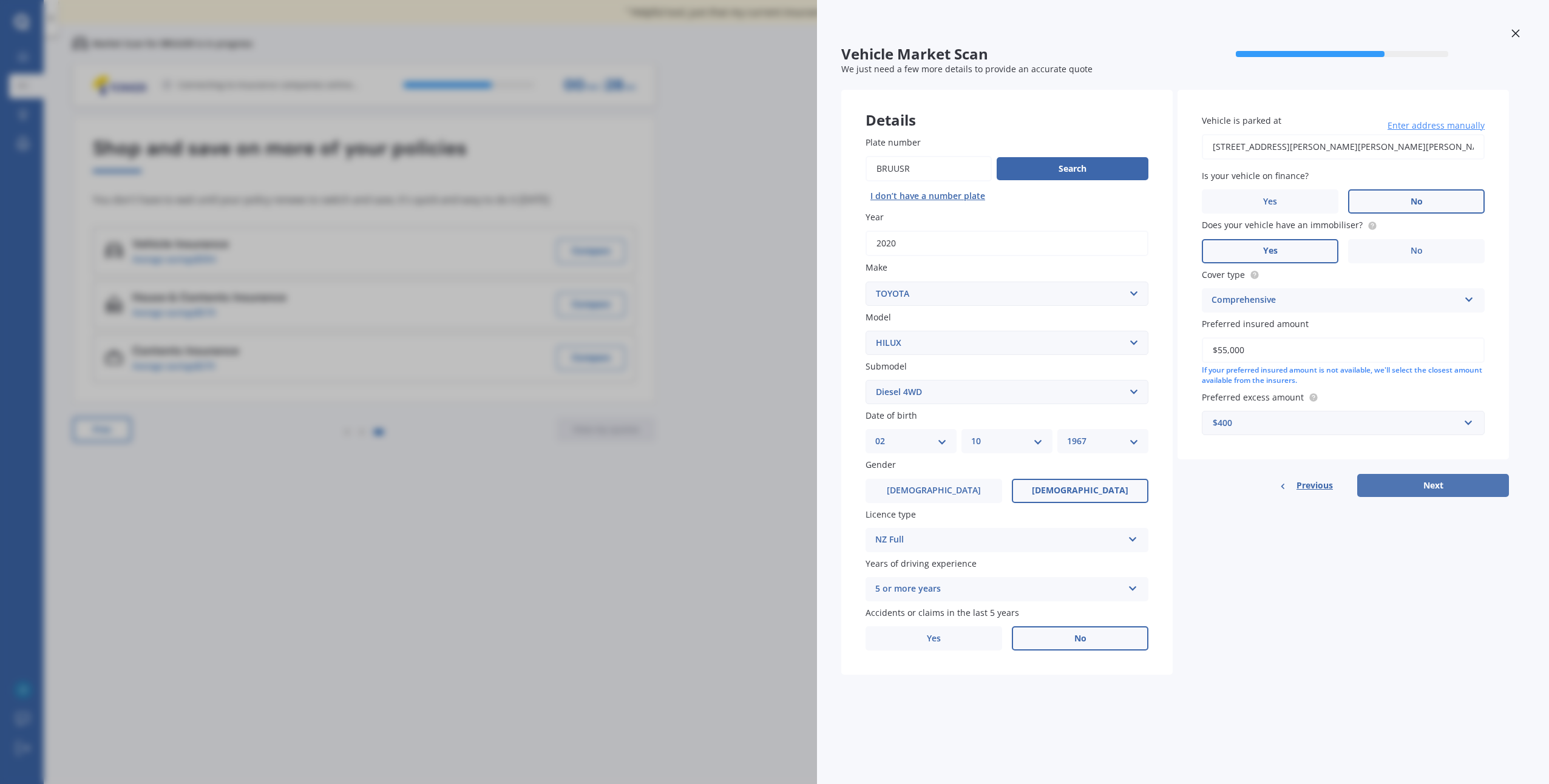
select select "10"
select select "1967"
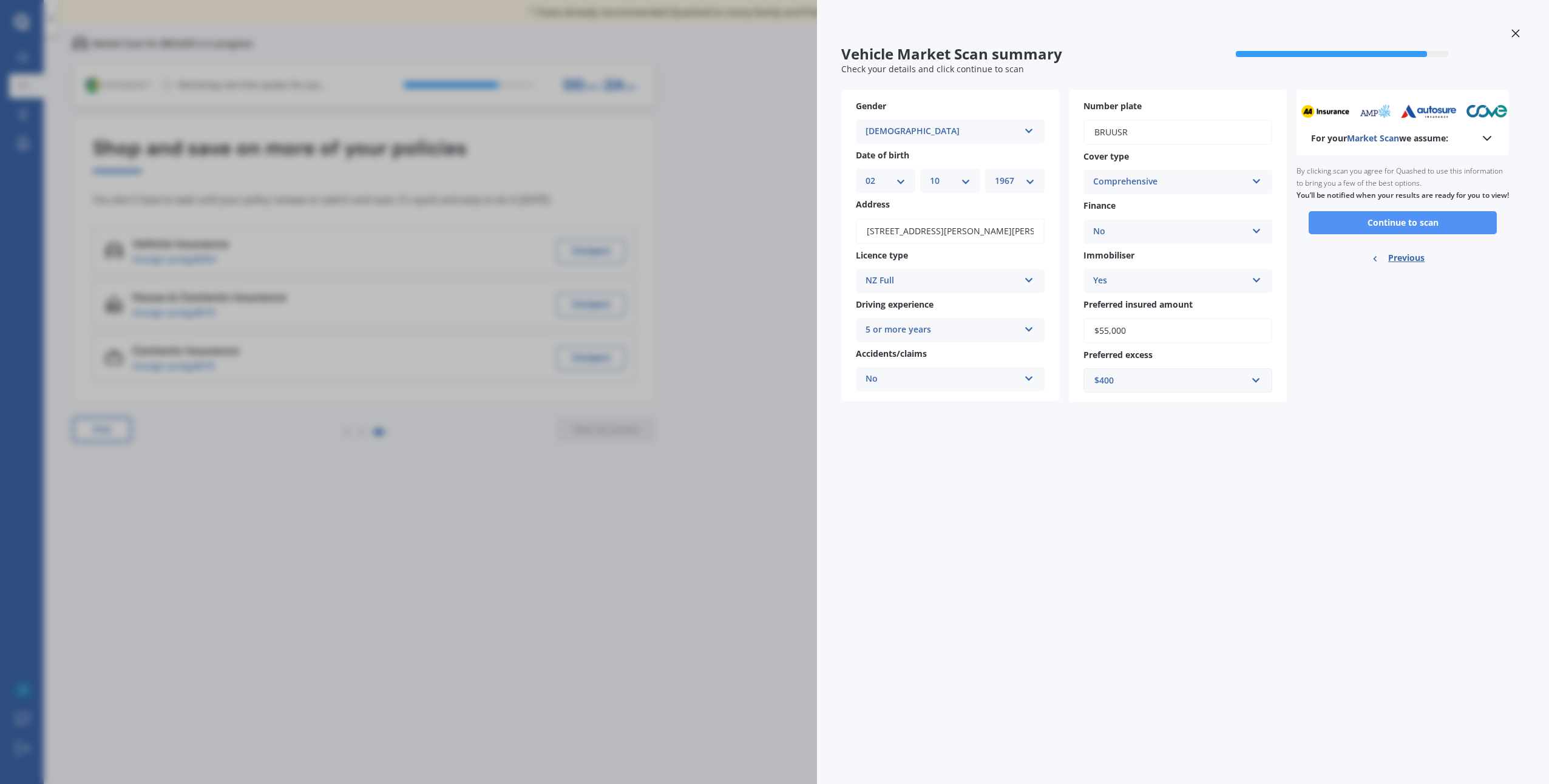
click at [1377, 234] on button "Continue to scan" at bounding box center [1403, 222] width 188 height 23
click at [1516, 35] on icon at bounding box center [1516, 33] width 8 height 8
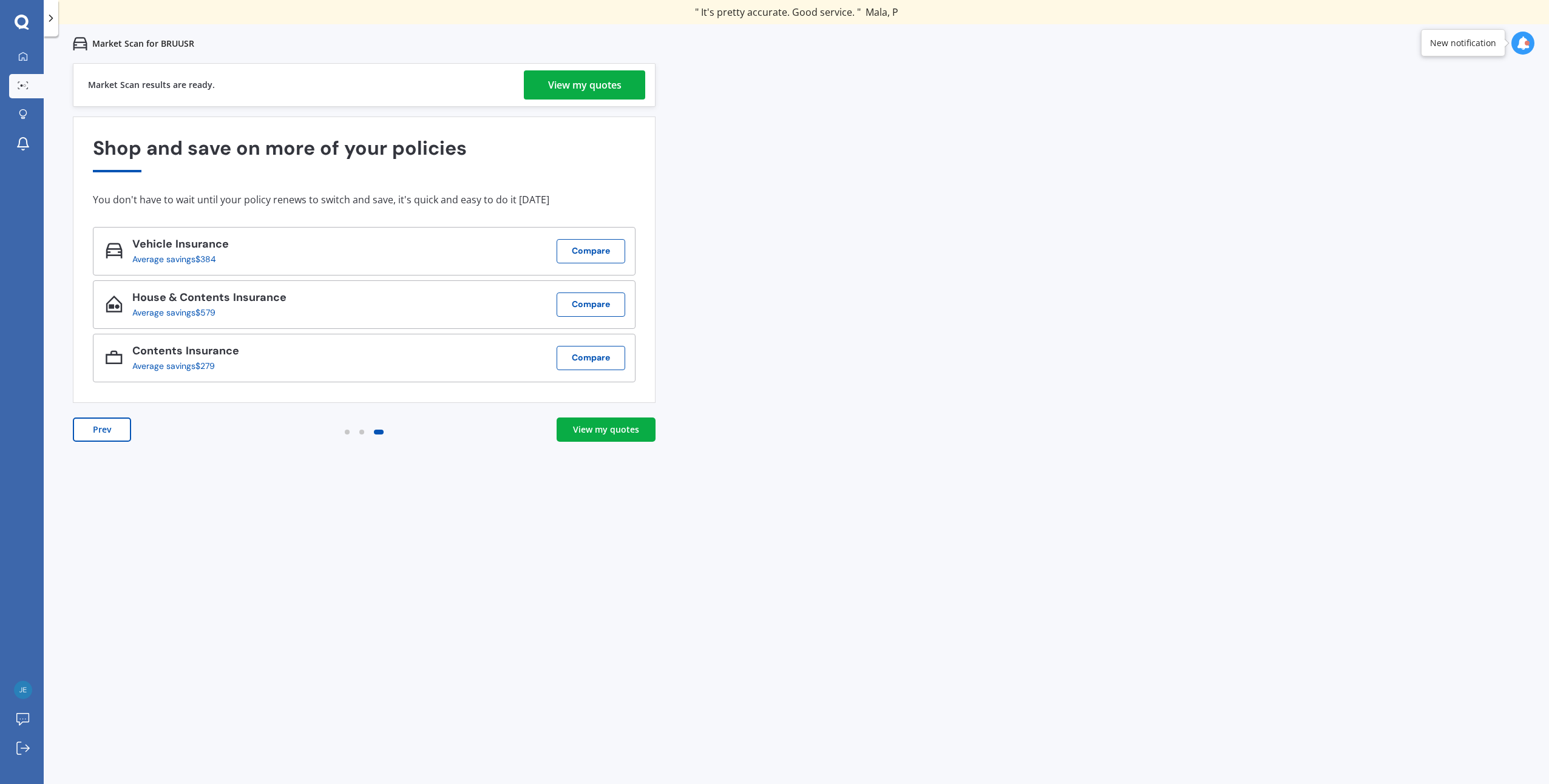
click at [618, 431] on div "View my quotes" at bounding box center [606, 430] width 66 height 12
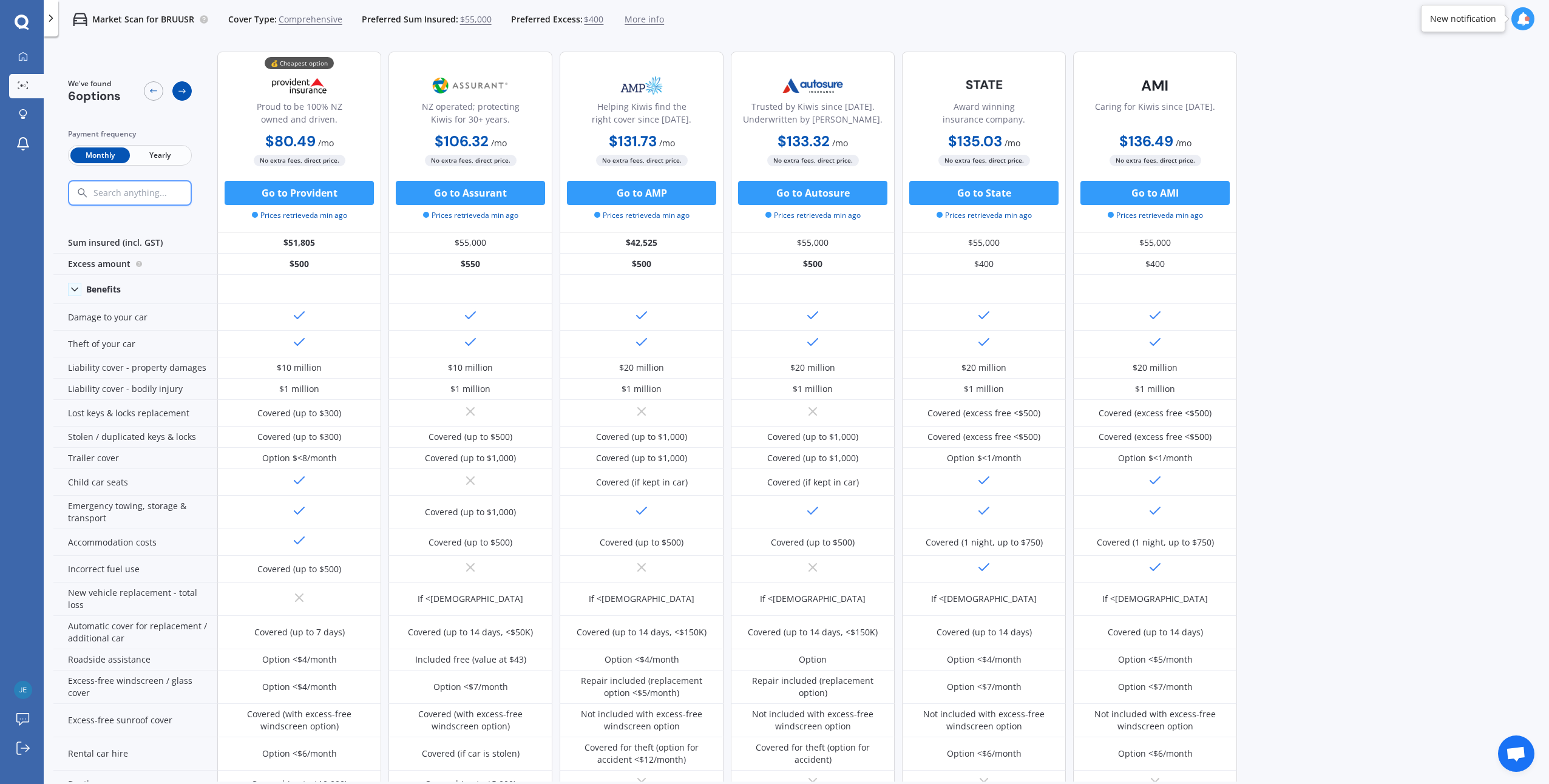
click at [180, 93] on icon at bounding box center [182, 91] width 10 height 10
click at [179, 91] on icon at bounding box center [182, 91] width 10 height 10
click at [160, 156] on span "Yearly" at bounding box center [159, 155] width 59 height 16
click at [94, 158] on span "Monthly" at bounding box center [100, 155] width 59 height 16
